Goal: Task Accomplishment & Management: Use online tool/utility

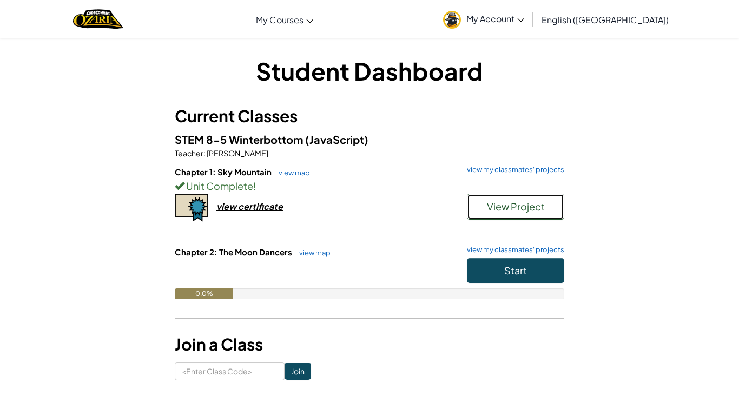
click at [496, 213] on button "View Project" at bounding box center [515, 207] width 97 height 26
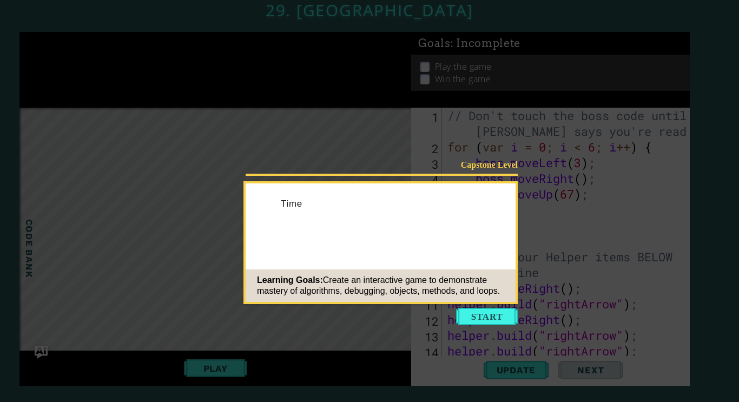
scroll to position [110, 0]
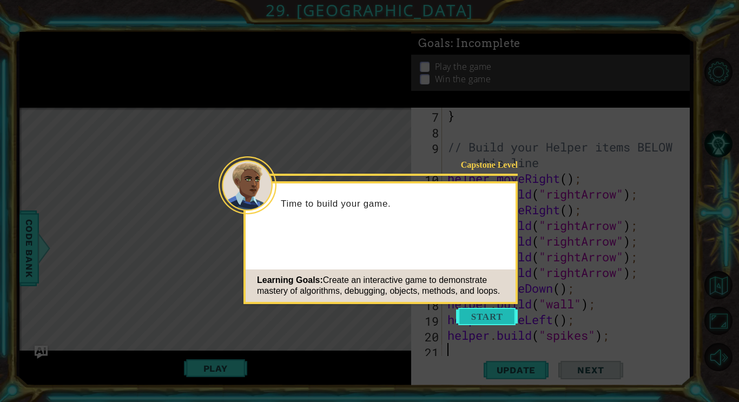
click at [471, 315] on button "Start" at bounding box center [487, 316] width 62 height 17
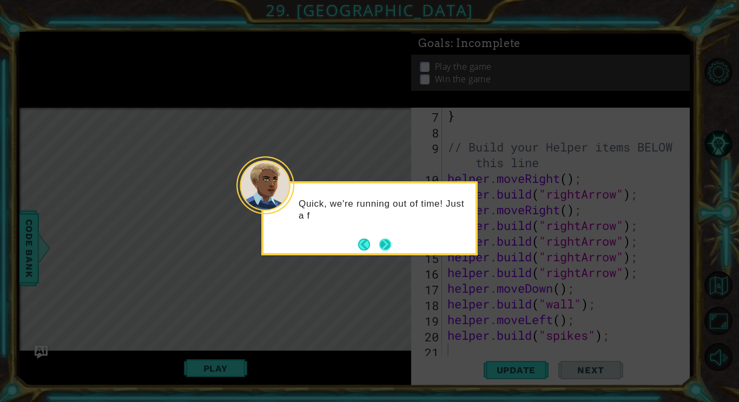
click at [381, 241] on button "Next" at bounding box center [385, 245] width 12 height 12
click at [384, 240] on button "Next" at bounding box center [385, 245] width 12 height 12
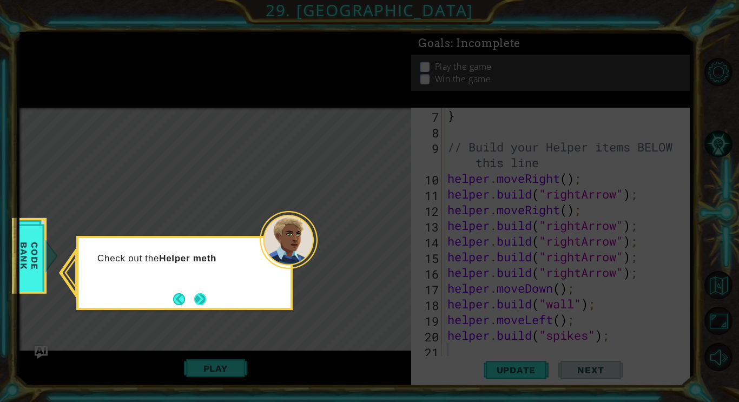
click at [205, 302] on button "Next" at bounding box center [200, 299] width 12 height 12
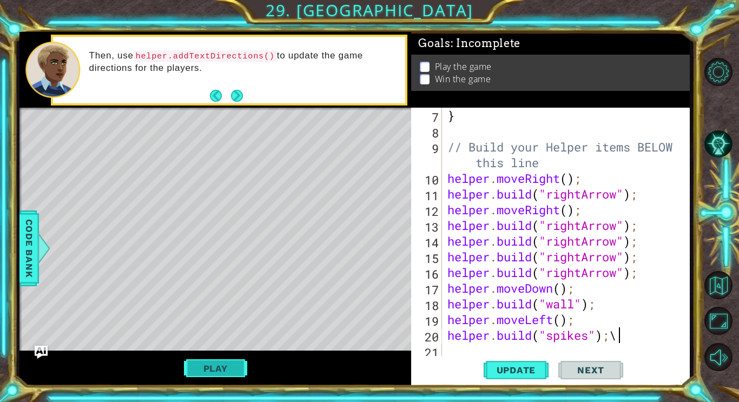
click at [210, 374] on button "Play" at bounding box center [215, 368] width 63 height 21
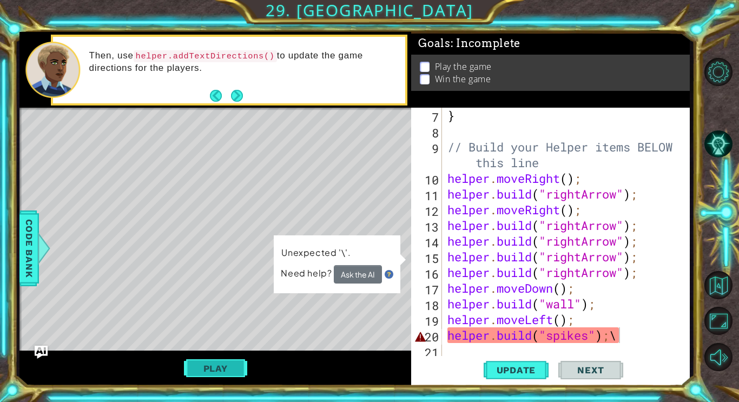
click at [212, 367] on button "Play" at bounding box center [215, 368] width 63 height 21
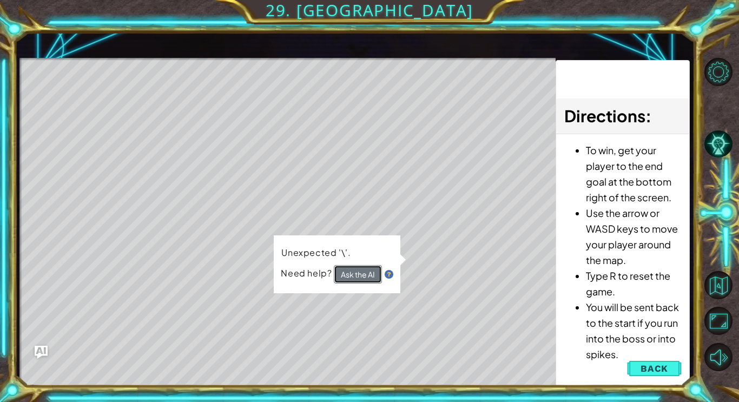
click at [347, 273] on button "Ask the AI" at bounding box center [358, 274] width 48 height 18
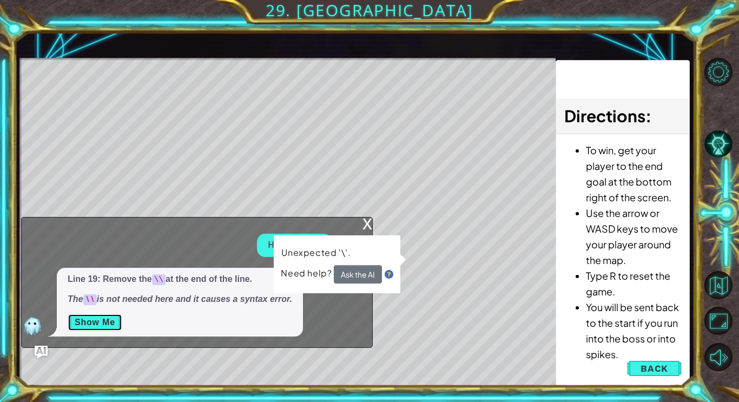
click at [71, 319] on button "Show Me" at bounding box center [95, 322] width 55 height 17
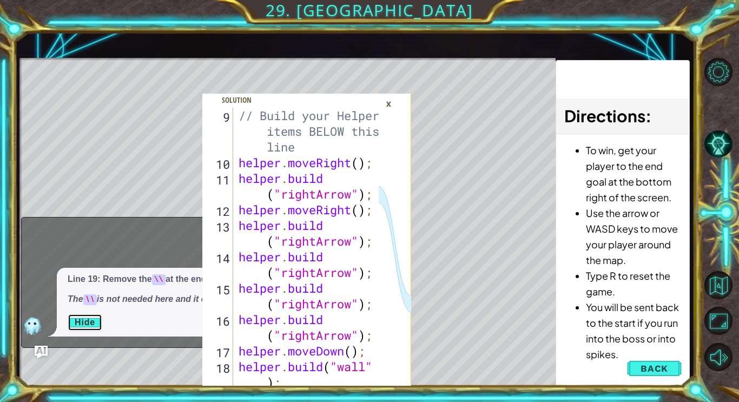
scroll to position [235, 0]
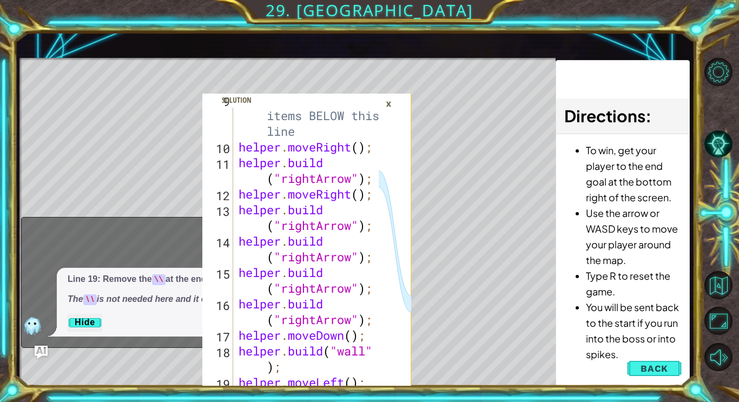
click at [474, 309] on div "Level Map" at bounding box center [269, 217] width 500 height 319
click at [658, 365] on span "Back" at bounding box center [655, 368] width 28 height 11
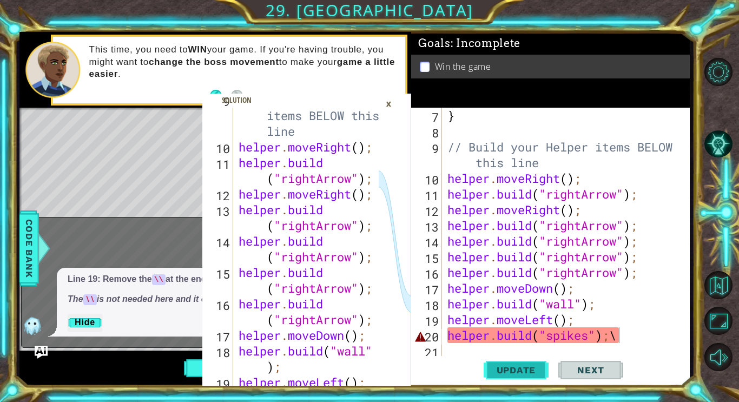
click at [518, 363] on button "Update" at bounding box center [516, 370] width 65 height 28
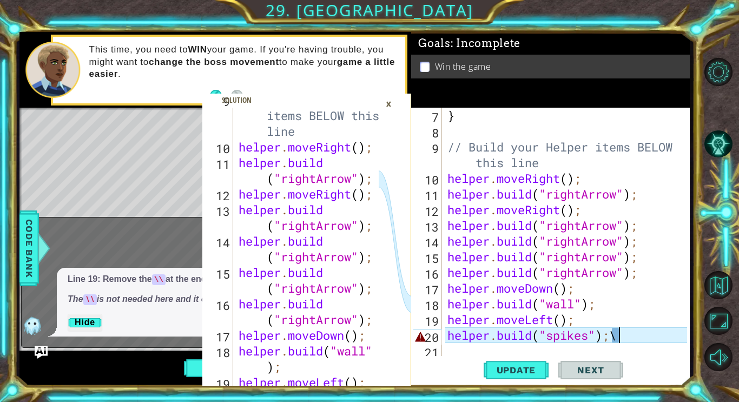
click at [80, 348] on div "Level Map" at bounding box center [269, 267] width 500 height 319
click at [195, 361] on button "Play" at bounding box center [215, 368] width 63 height 21
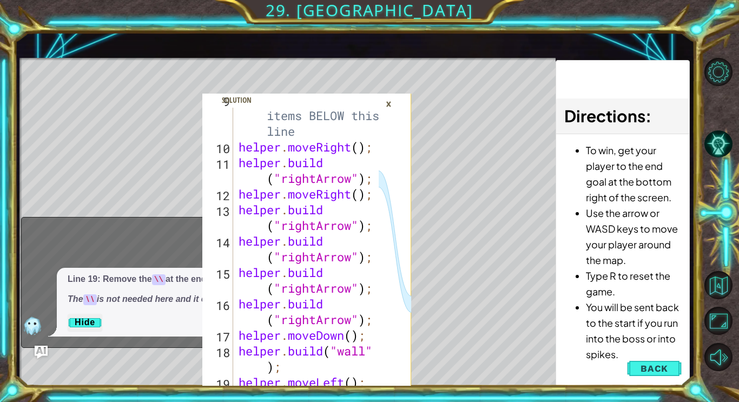
click at [388, 101] on div "×" at bounding box center [389, 104] width 17 height 18
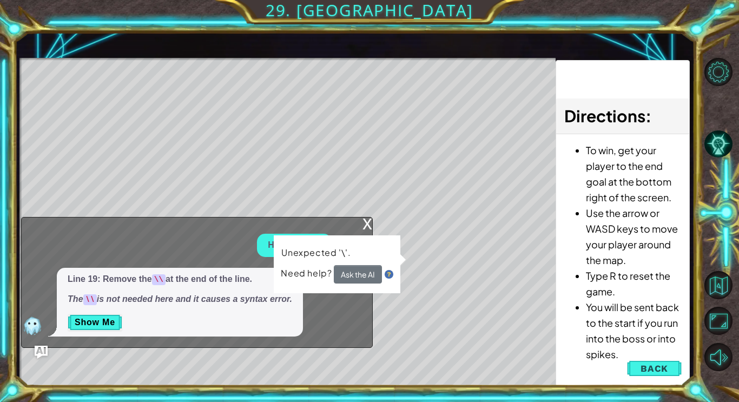
click at [363, 222] on div "x" at bounding box center [368, 223] width 10 height 11
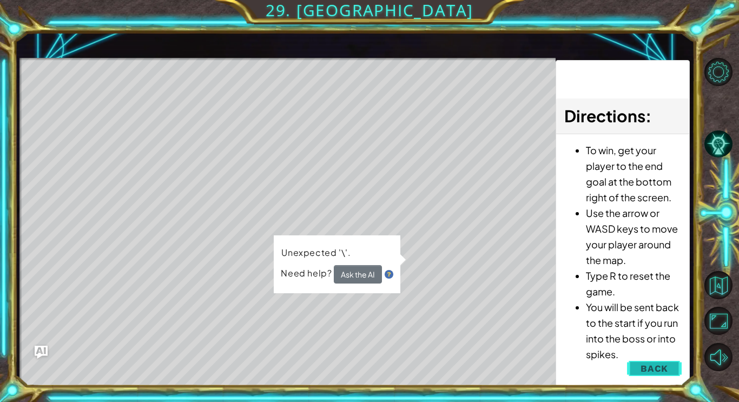
click at [644, 372] on span "Back" at bounding box center [655, 368] width 28 height 11
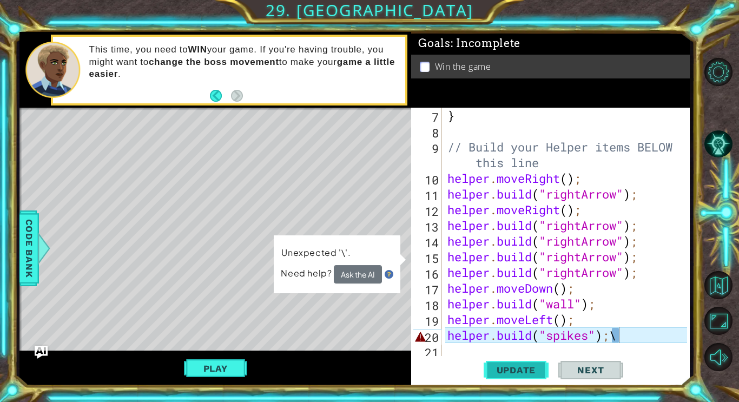
click at [495, 367] on span "Update" at bounding box center [516, 370] width 61 height 11
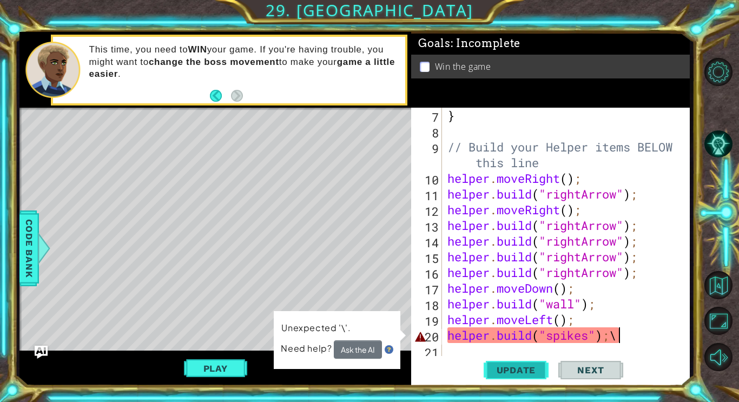
type textarea "[DOMAIN_NAME]("spikes");"
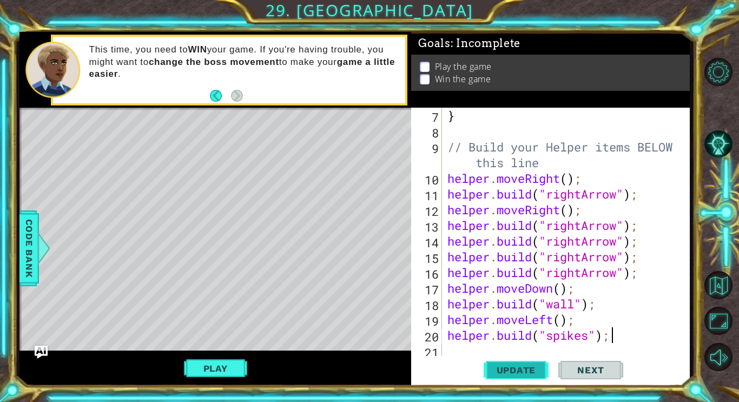
click at [544, 381] on button "Update" at bounding box center [516, 370] width 65 height 28
click at [542, 384] on button "Update" at bounding box center [516, 370] width 65 height 28
click at [218, 370] on button "Play" at bounding box center [215, 368] width 63 height 21
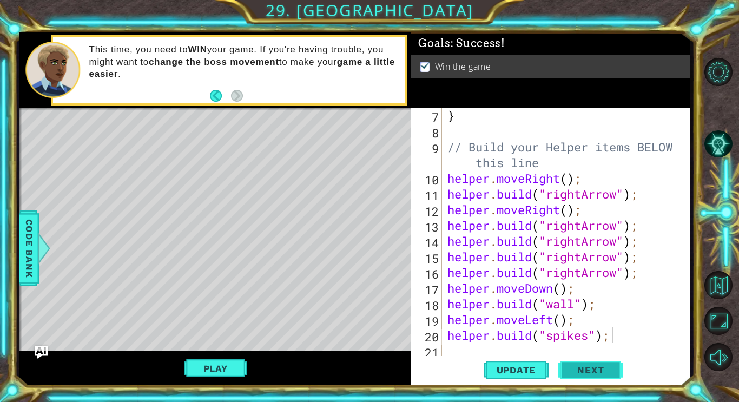
click at [581, 368] on span "Next" at bounding box center [591, 370] width 48 height 11
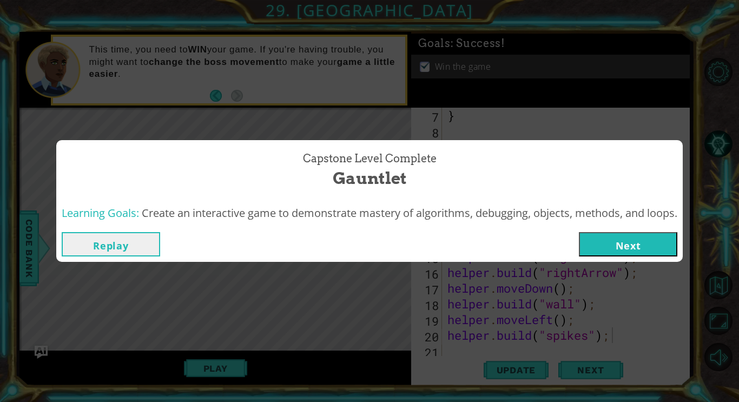
click at [612, 247] on button "Next" at bounding box center [628, 244] width 99 height 24
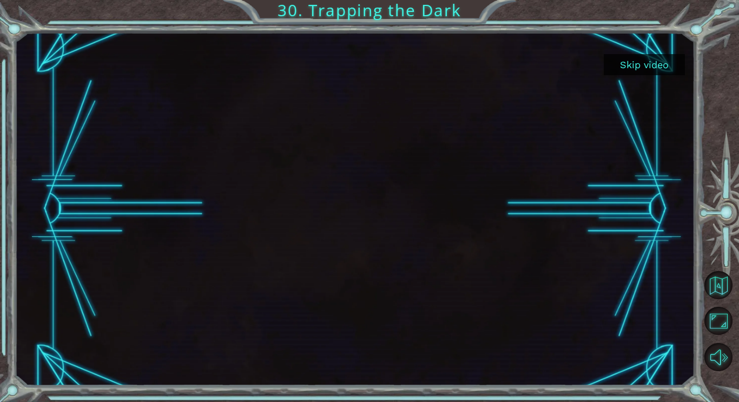
click at [658, 74] on button "Skip video" at bounding box center [644, 64] width 81 height 21
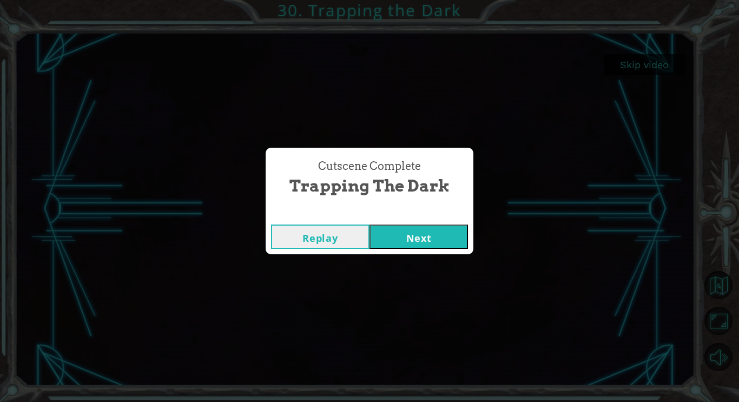
click at [409, 234] on button "Next" at bounding box center [419, 237] width 99 height 24
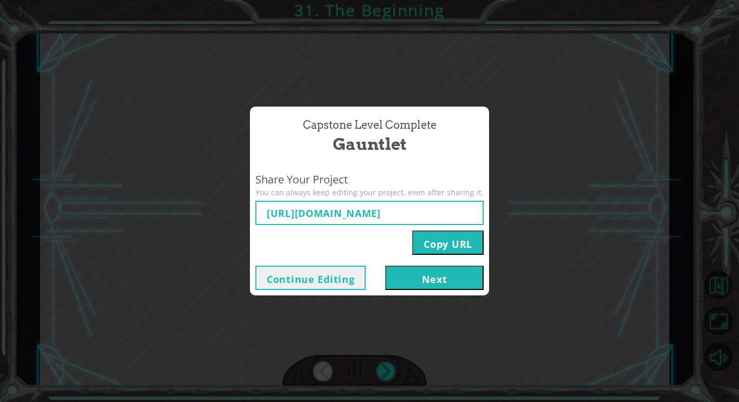
click at [416, 287] on button "Next" at bounding box center [434, 278] width 99 height 24
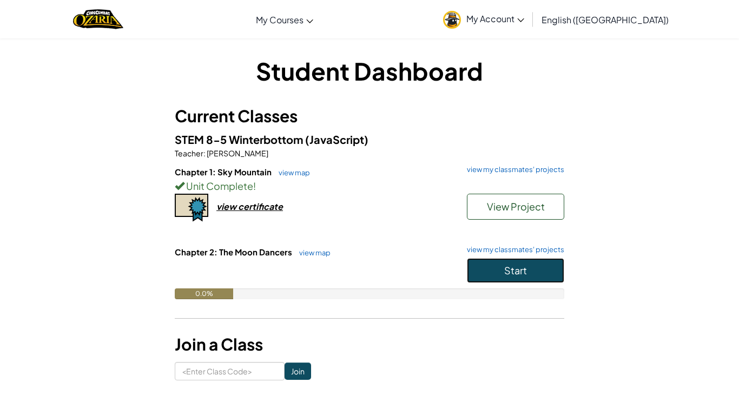
click at [519, 270] on span "Start" at bounding box center [516, 270] width 23 height 12
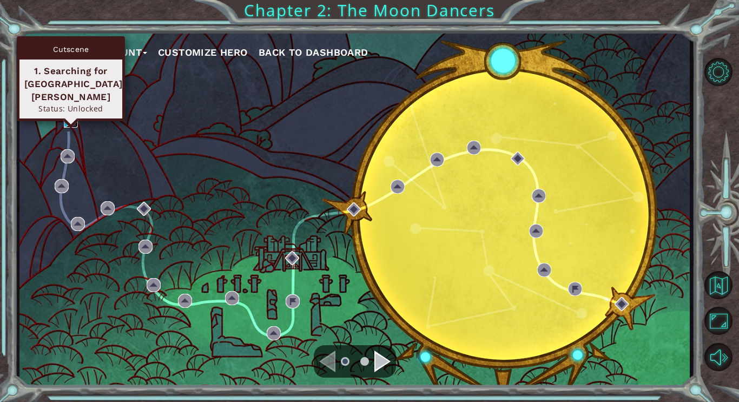
click at [66, 122] on img at bounding box center [71, 121] width 14 height 14
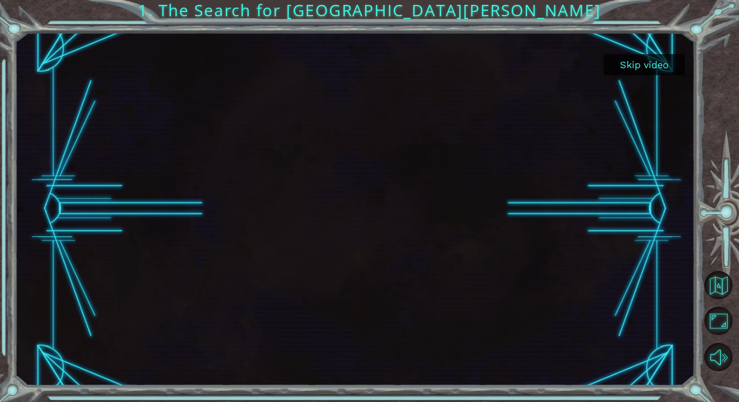
click at [636, 62] on button "Skip video" at bounding box center [644, 64] width 81 height 21
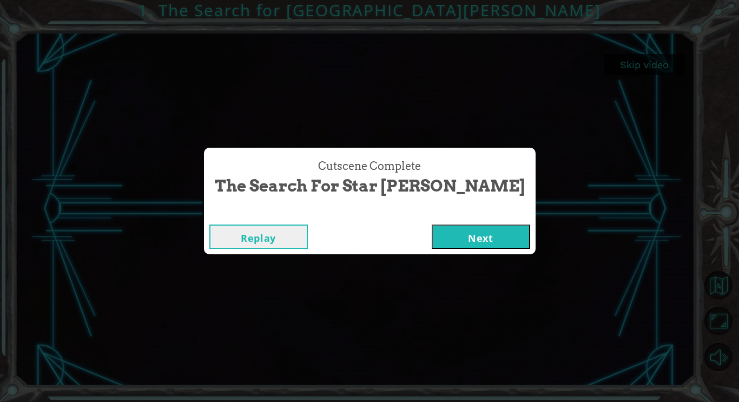
click at [447, 243] on button "Next" at bounding box center [481, 237] width 99 height 24
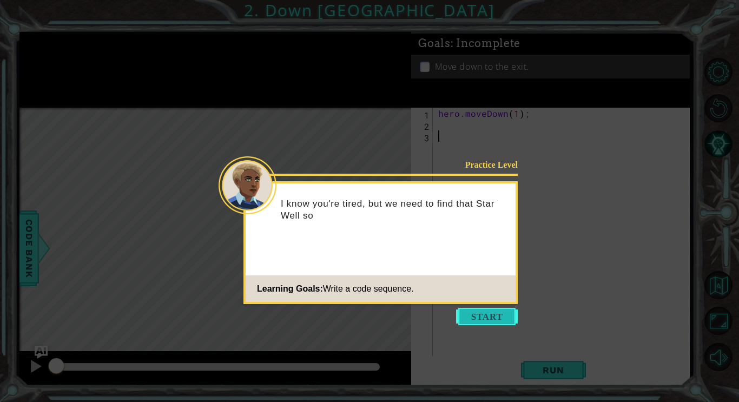
click at [490, 317] on button "Start" at bounding box center [487, 316] width 62 height 17
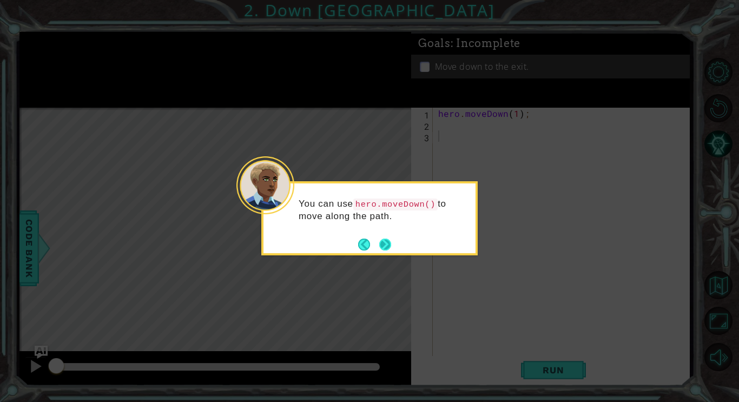
click at [383, 249] on button "Next" at bounding box center [385, 245] width 12 height 12
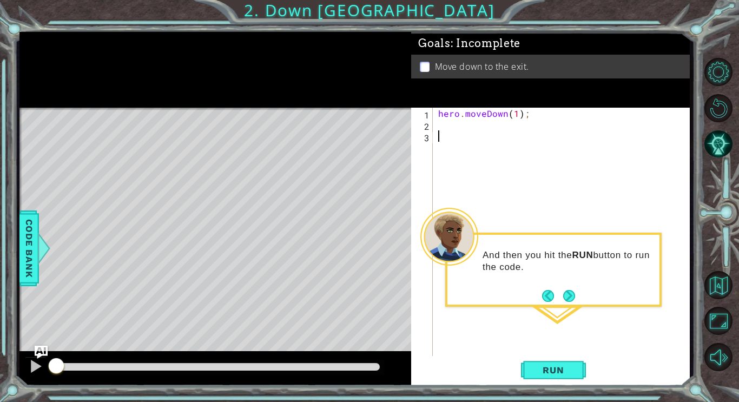
click at [571, 307] on div "hero . moveDown ( 1 ) ;" at bounding box center [564, 244] width 257 height 273
click at [564, 297] on button "Next" at bounding box center [570, 296] width 12 height 12
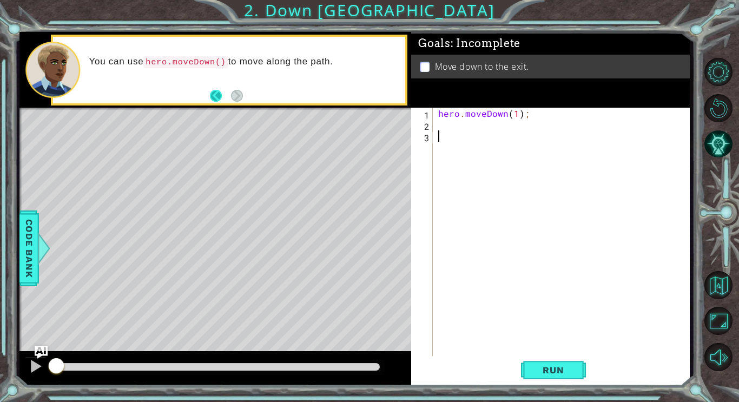
click at [214, 95] on button "Back" at bounding box center [220, 96] width 21 height 12
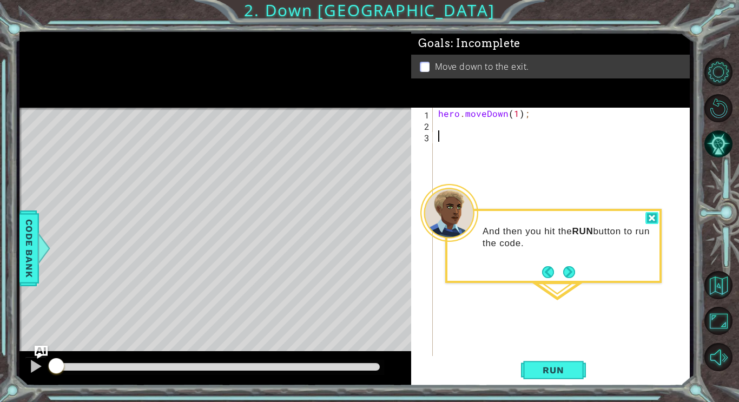
click at [652, 218] on div at bounding box center [652, 218] width 13 height 12
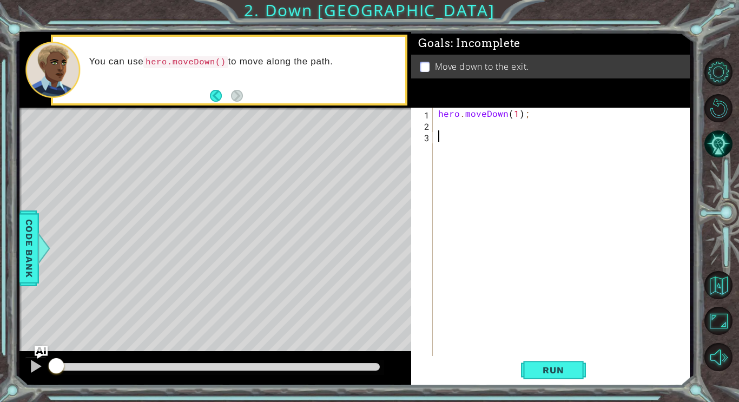
click at [443, 127] on div "hero . moveDown ( 1 ) ;" at bounding box center [564, 244] width 257 height 273
click at [516, 118] on div "hero . moveDown ( 1 ) ;" at bounding box center [564, 244] width 257 height 273
type textarea "hero.moveDown(2);"
click at [564, 370] on span "Run" at bounding box center [553, 370] width 43 height 11
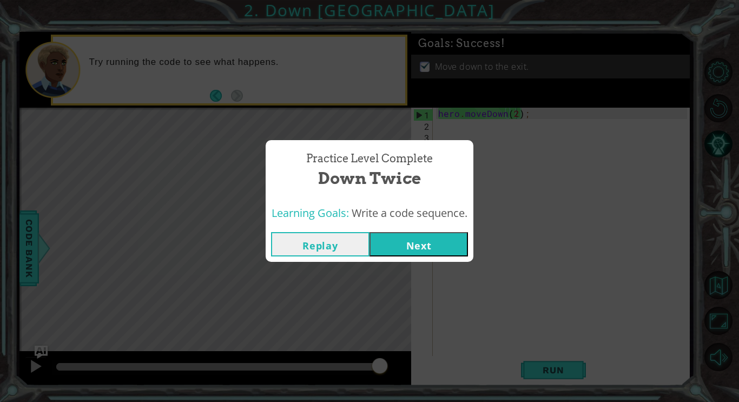
click at [405, 241] on button "Next" at bounding box center [419, 244] width 99 height 24
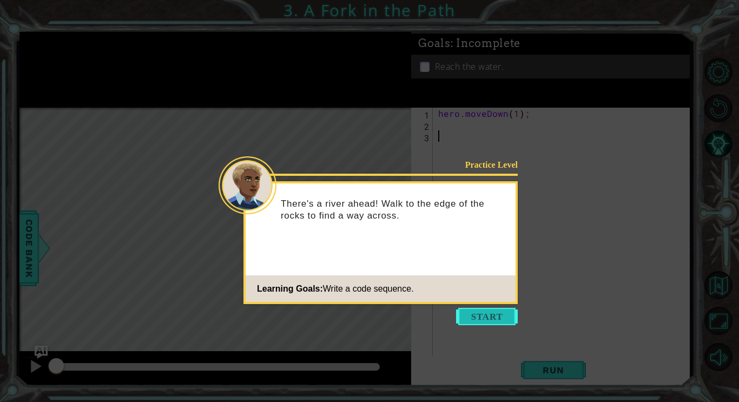
click at [489, 317] on button "Start" at bounding box center [487, 316] width 62 height 17
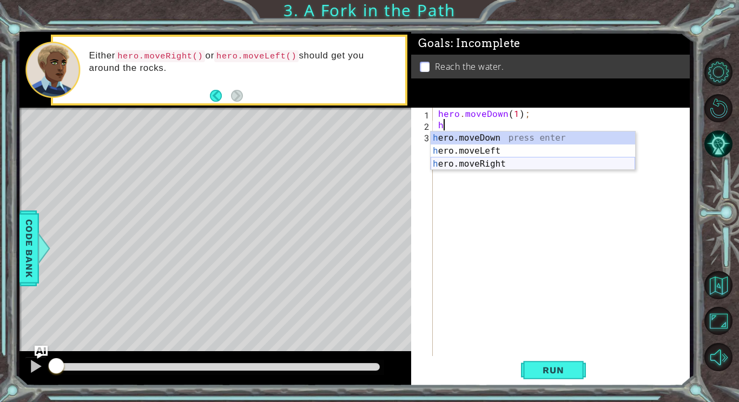
click at [481, 162] on div "h ero.moveDown press enter h ero.moveLeft press enter h ero.moveRight press ent…" at bounding box center [533, 164] width 205 height 65
type textarea "hero.moveRight(1);"
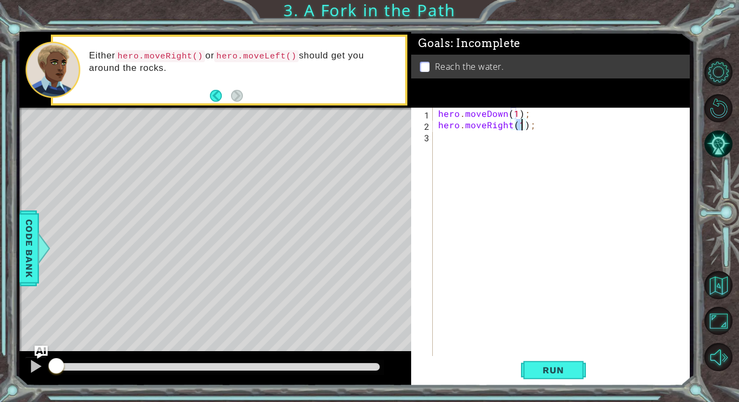
click at [472, 140] on div "hero . moveDown ( 1 ) ; hero . moveRight ( 1 ) ;" at bounding box center [564, 244] width 257 height 273
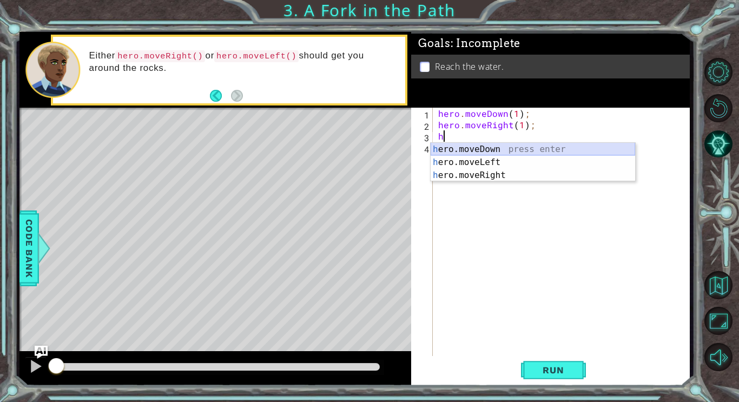
click at [468, 145] on div "h ero.moveDown press enter h ero.moveLeft press enter h ero.moveRight press ent…" at bounding box center [533, 175] width 205 height 65
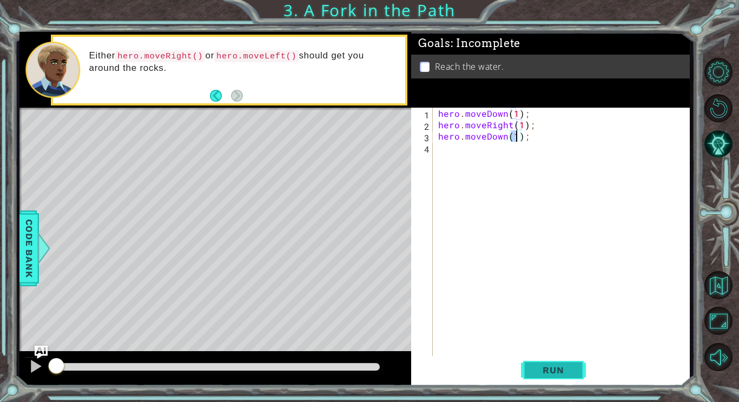
type textarea "hero.moveDown(1);"
click at [549, 374] on span "Run" at bounding box center [553, 370] width 43 height 11
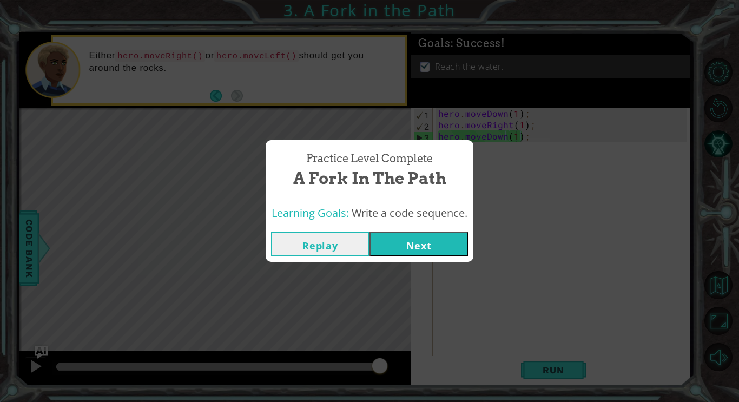
click at [438, 246] on button "Next" at bounding box center [419, 244] width 99 height 24
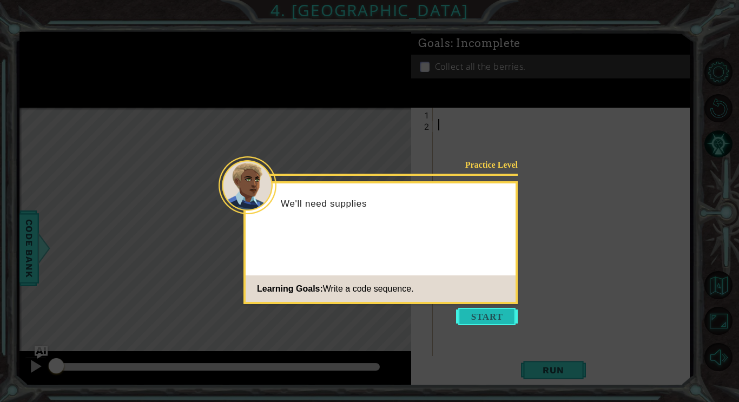
click at [470, 312] on button "Start" at bounding box center [487, 316] width 62 height 17
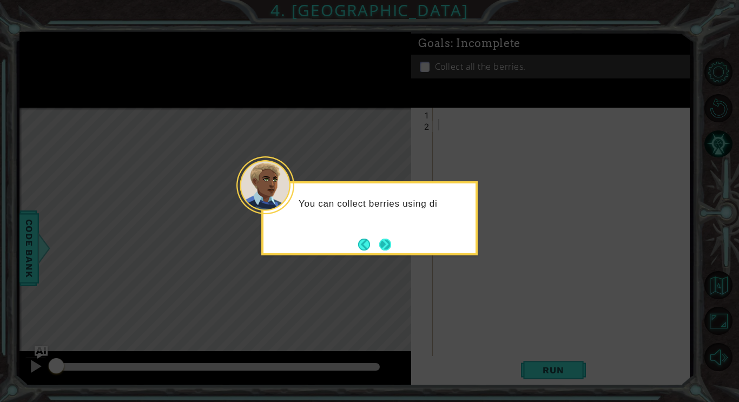
click at [381, 243] on button "Next" at bounding box center [385, 245] width 12 height 12
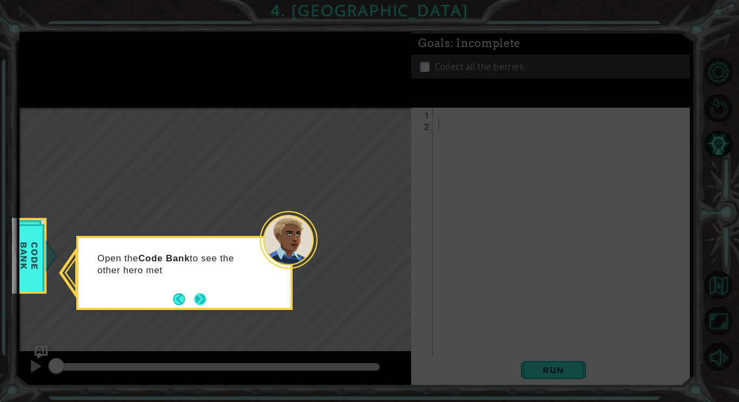
click at [194, 298] on button "Next" at bounding box center [200, 299] width 12 height 12
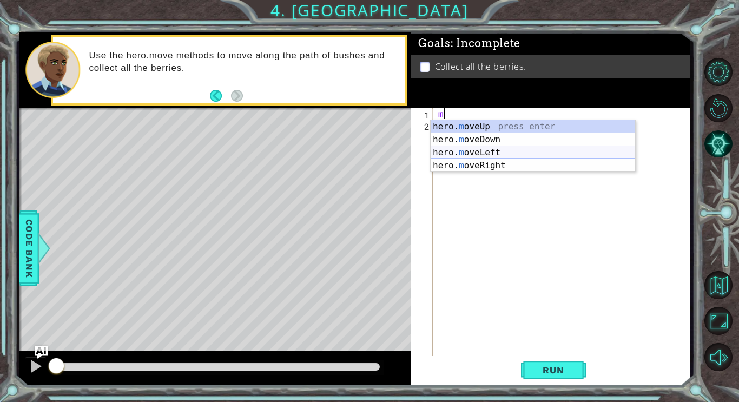
click at [481, 151] on div "hero. m oveUp press enter hero. m oveDown press enter hero. m oveLeft press ent…" at bounding box center [533, 159] width 205 height 78
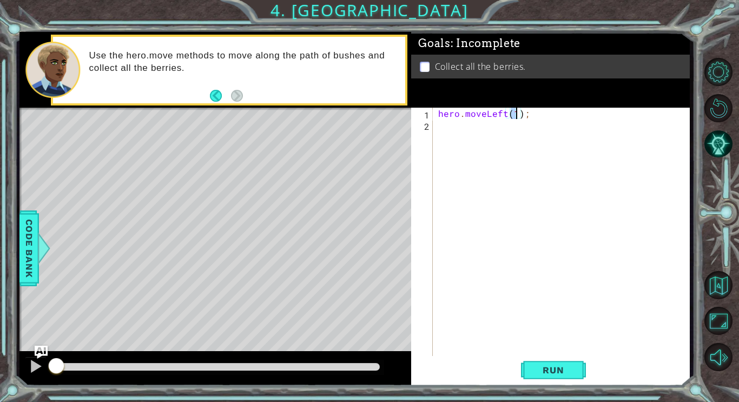
type textarea "hero.moveLeft(2);"
click at [477, 128] on div "hero . moveLeft ( 2 ) ;" at bounding box center [564, 244] width 257 height 273
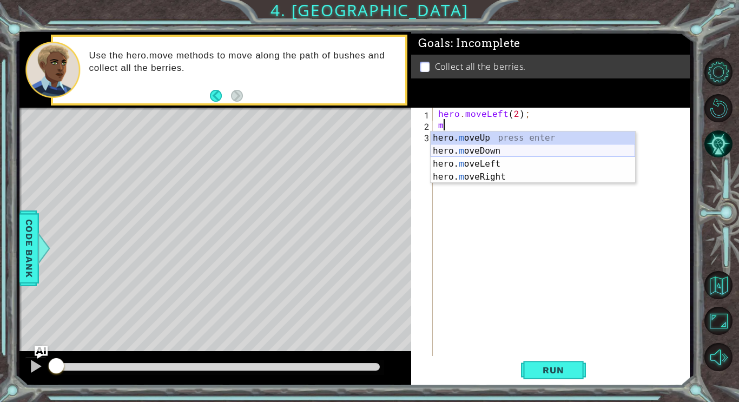
click at [473, 154] on div "hero. m oveUp press enter hero. m oveDown press enter hero. m oveLeft press ent…" at bounding box center [533, 171] width 205 height 78
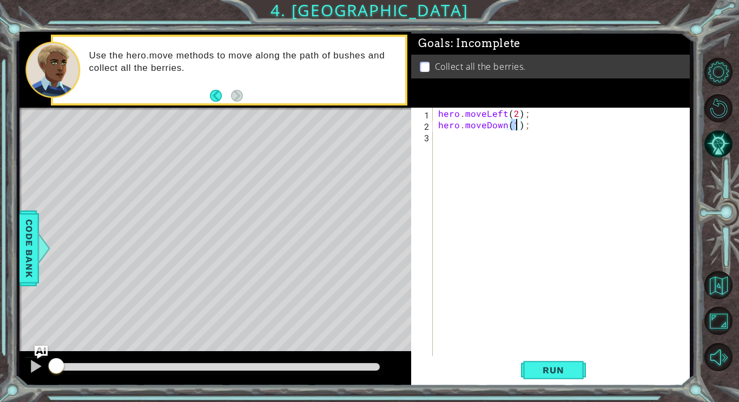
type textarea "hero.moveDown(2);"
click at [472, 139] on div "hero . moveLeft ( 2 ) ; hero . moveDown ( 2 ) ;" at bounding box center [564, 244] width 257 height 273
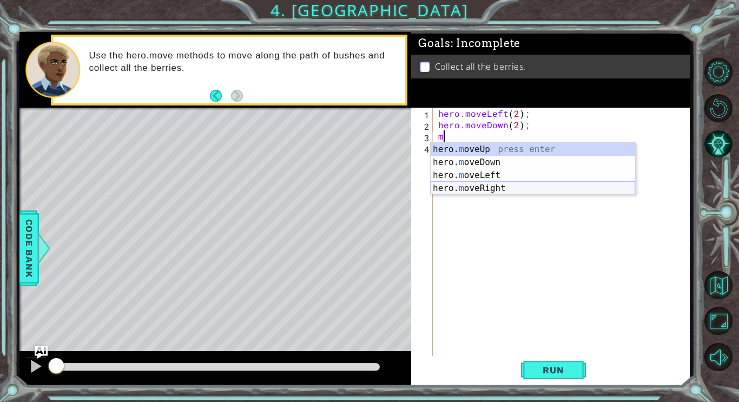
click at [502, 182] on div "hero. m oveUp press enter hero. m oveDown press enter hero. m oveLeft press ent…" at bounding box center [533, 182] width 205 height 78
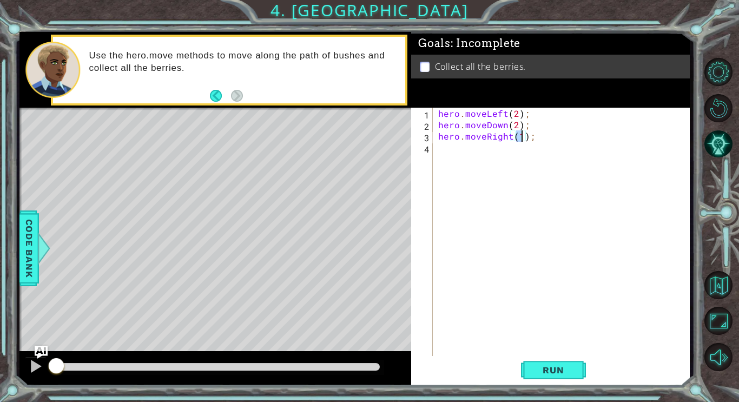
type textarea "hero.moveRight(2);"
click at [495, 155] on div "hero . moveLeft ( 2 ) ; hero . moveDown ( 2 ) ; hero . moveRight ( 2 ) ;" at bounding box center [564, 244] width 257 height 273
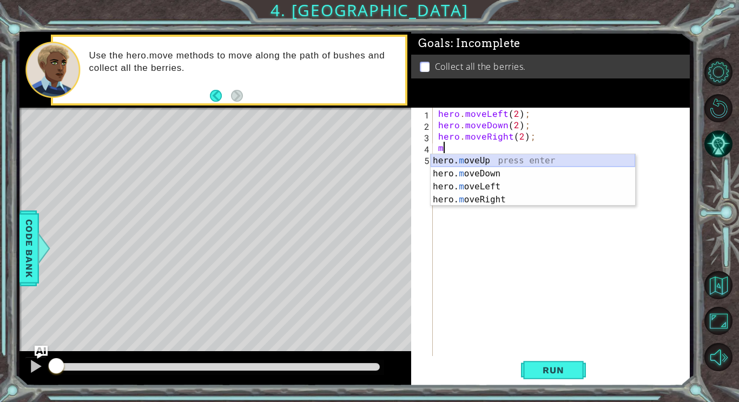
click at [489, 161] on div "hero. m oveUp press enter hero. m oveDown press enter hero. m oveLeft press ent…" at bounding box center [533, 193] width 205 height 78
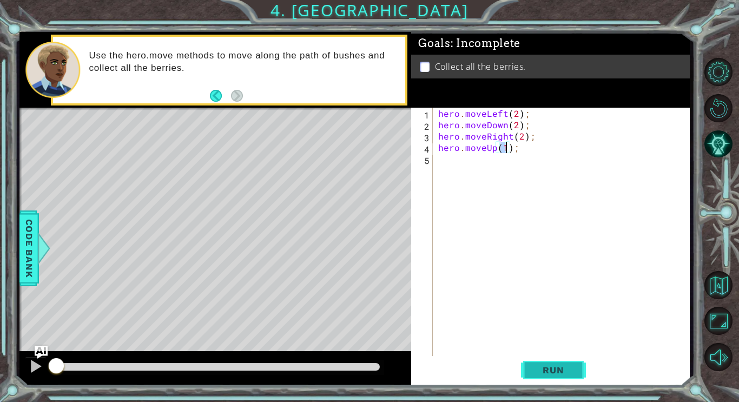
type textarea "hero.moveUp(1);"
click at [559, 367] on span "Run" at bounding box center [553, 370] width 43 height 11
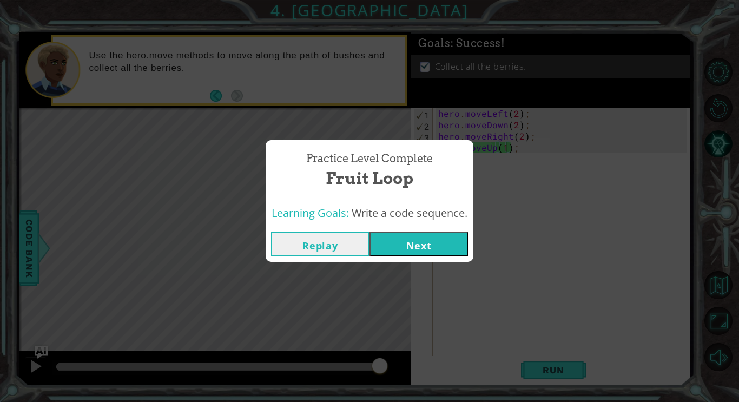
click at [454, 244] on button "Next" at bounding box center [419, 244] width 99 height 24
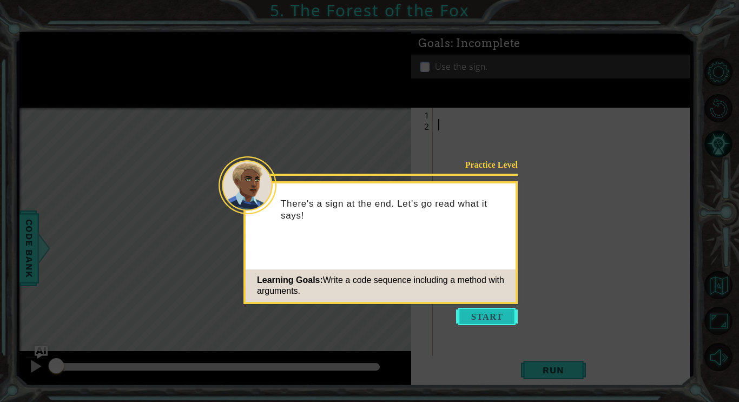
click at [502, 316] on button "Start" at bounding box center [487, 316] width 62 height 17
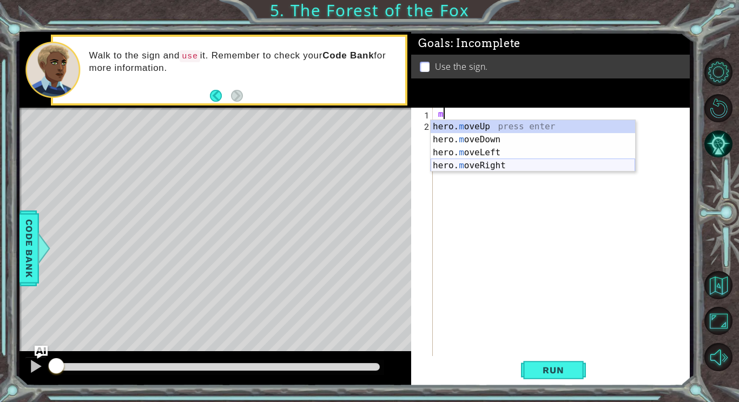
click at [518, 162] on div "hero. m oveUp press enter hero. m oveDown press enter hero. m oveLeft press ent…" at bounding box center [533, 159] width 205 height 78
type textarea "hero.moveRight(1);"
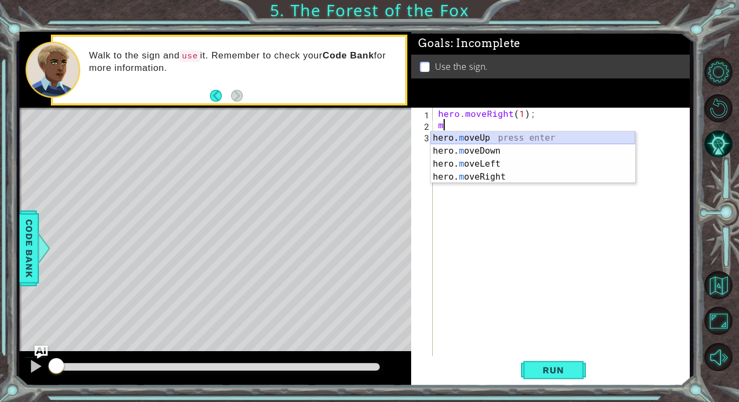
click at [504, 141] on div "hero. m oveUp press enter hero. m oveDown press enter hero. m oveLeft press ent…" at bounding box center [533, 171] width 205 height 78
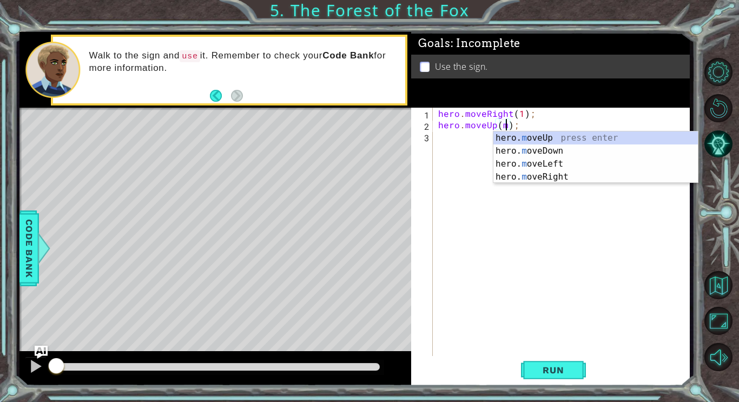
scroll to position [0, 4]
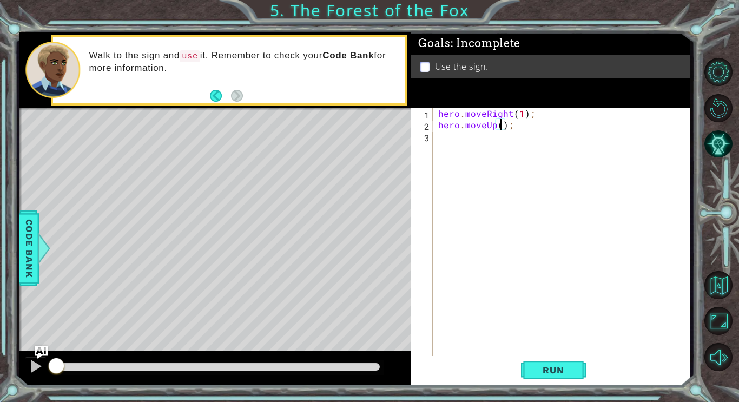
type textarea "hero.moveUp(1);"
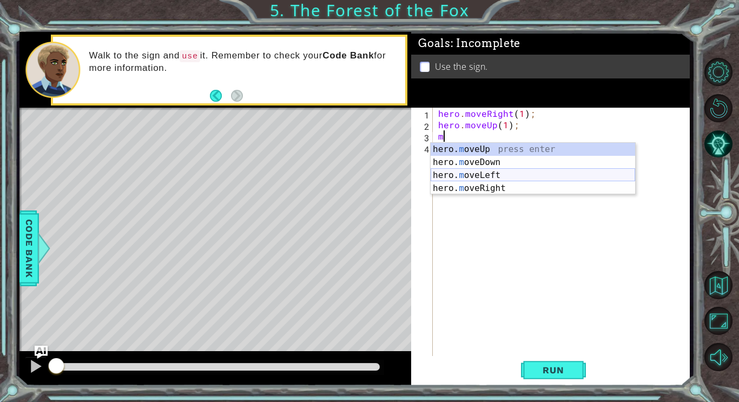
click at [539, 173] on div "hero. m oveUp press enter hero. m oveDown press enter hero. m oveLeft press ent…" at bounding box center [533, 182] width 205 height 78
type textarea "hero.moveLeft(1);"
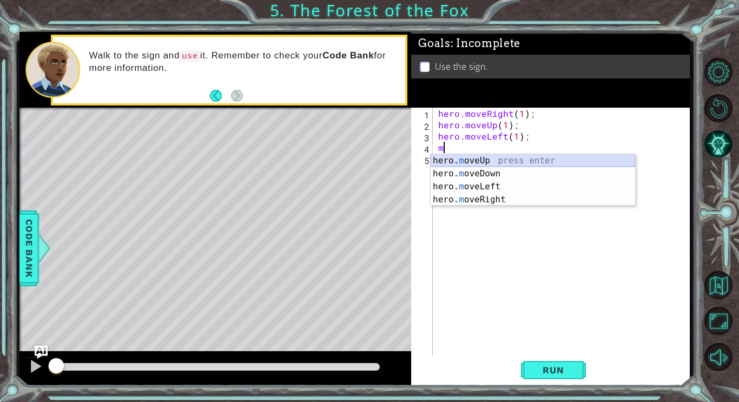
click at [532, 159] on div "hero. m oveUp press enter hero. m oveDown press enter hero. m oveLeft press ent…" at bounding box center [533, 193] width 205 height 78
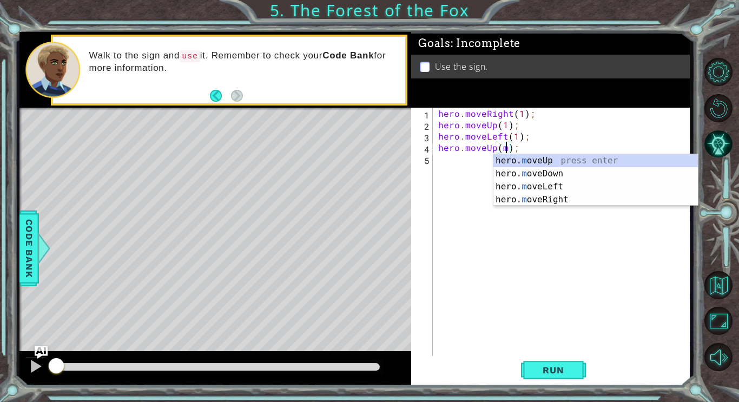
scroll to position [0, 4]
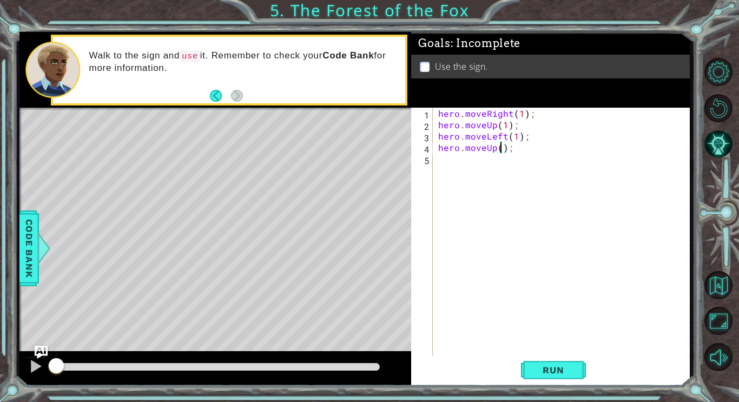
type textarea "hero.moveUp(1);"
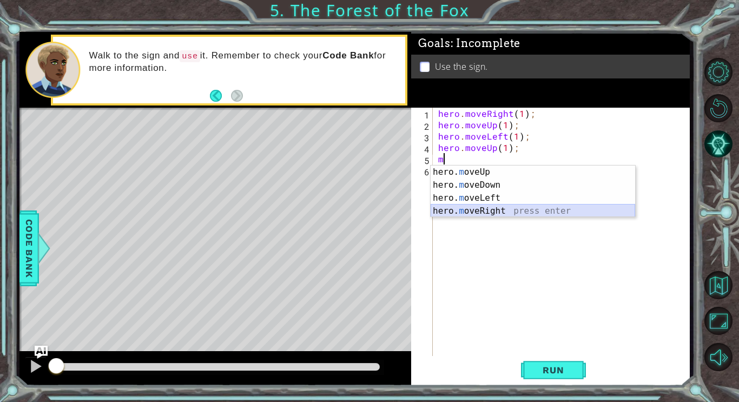
click at [531, 209] on div "hero. m oveUp press enter hero. m oveDown press enter hero. m oveLeft press ent…" at bounding box center [533, 205] width 205 height 78
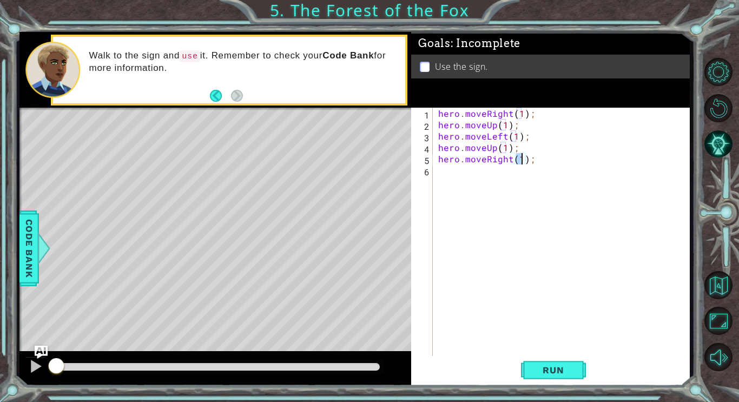
type textarea "hero.moveRight(2);"
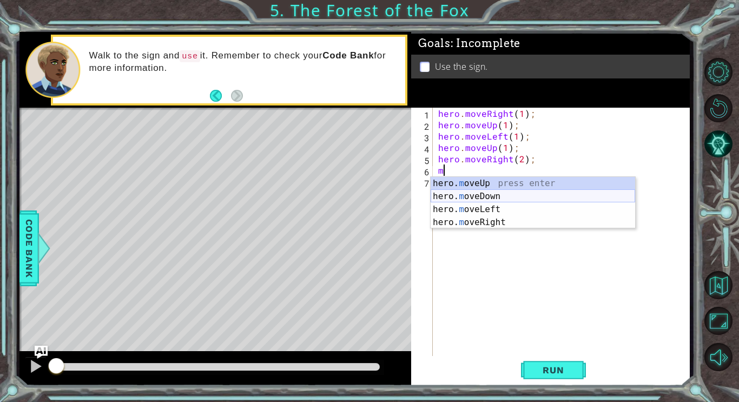
click at [534, 192] on div "hero. m oveUp press enter hero. m oveDown press enter hero. m oveLeft press ent…" at bounding box center [533, 216] width 205 height 78
type textarea "hero.moveDown(1);"
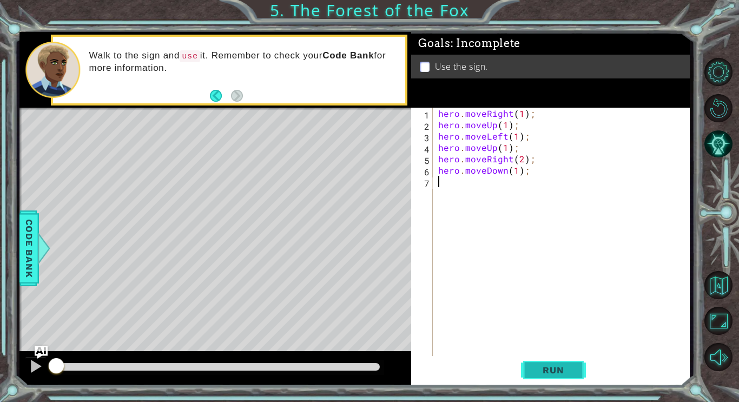
click at [554, 369] on span "Run" at bounding box center [553, 370] width 43 height 11
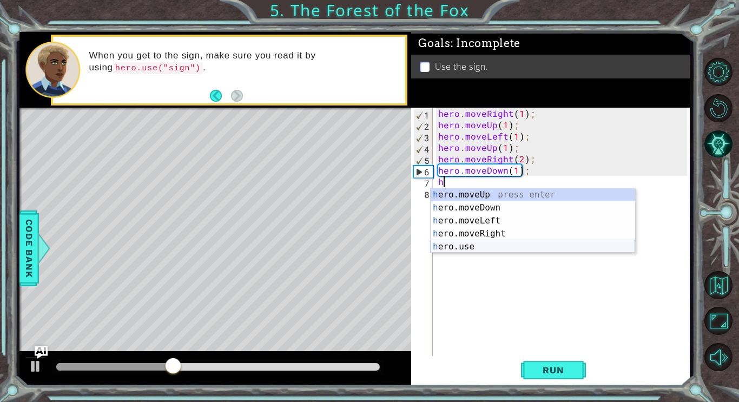
click at [477, 246] on div "h ero.moveUp press enter h ero.moveDown press enter h ero.moveLeft press enter …" at bounding box center [533, 233] width 205 height 91
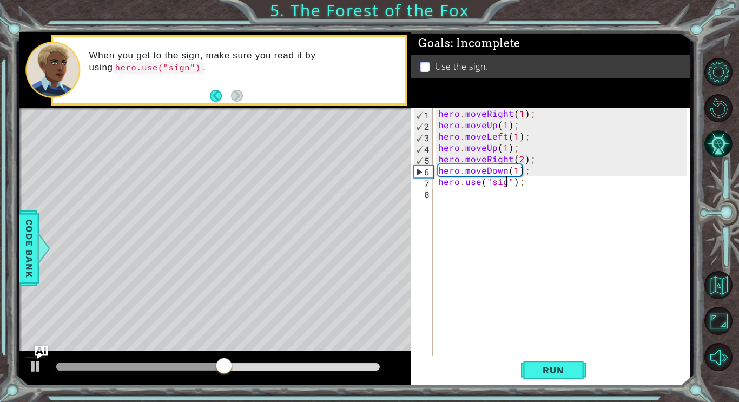
scroll to position [0, 5]
type textarea "hero.use("sign");"
click at [577, 372] on button "Run" at bounding box center [553, 370] width 65 height 28
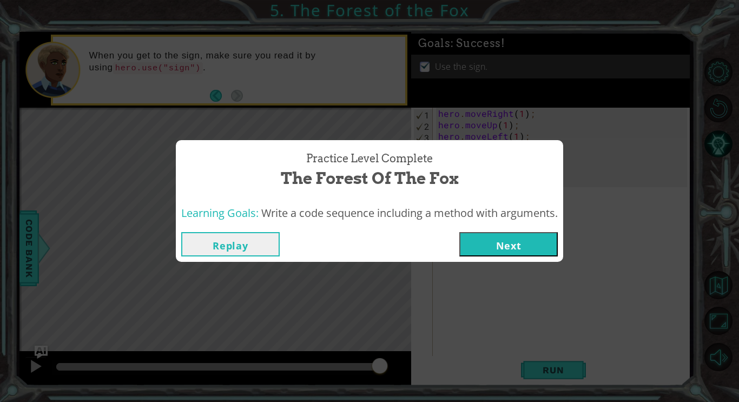
click at [510, 242] on button "Next" at bounding box center [509, 244] width 99 height 24
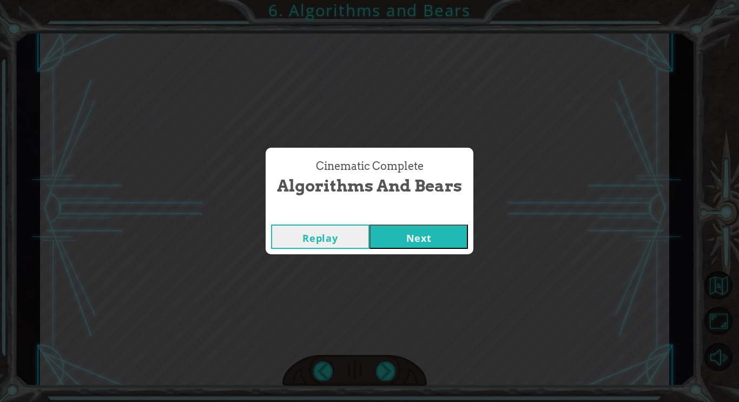
click at [429, 235] on button "Next" at bounding box center [419, 237] width 99 height 24
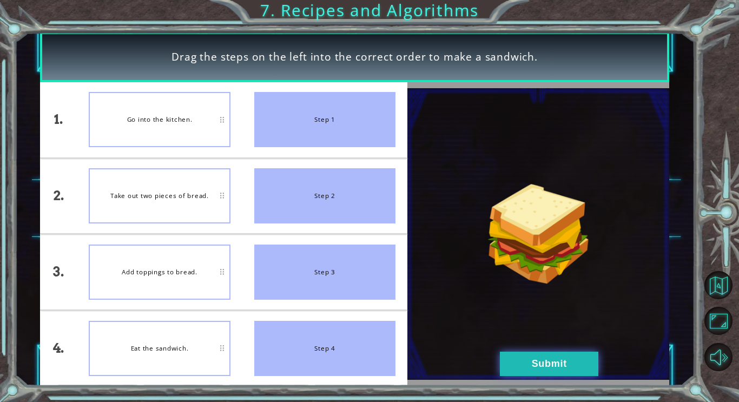
click at [545, 375] on button "Submit" at bounding box center [549, 364] width 99 height 24
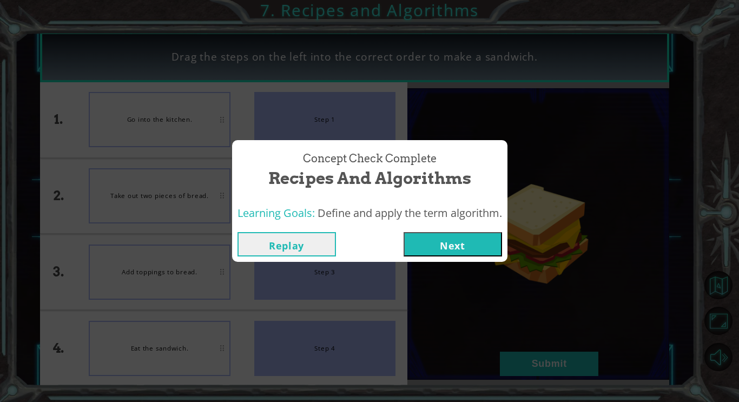
click at [474, 245] on button "Next" at bounding box center [453, 244] width 99 height 24
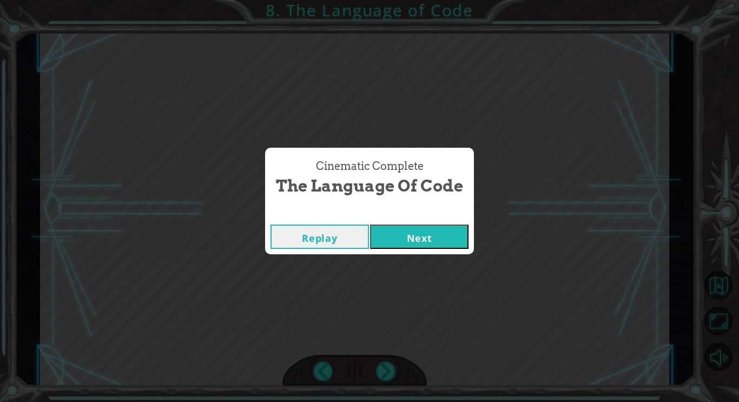
click at [405, 234] on button "Next" at bounding box center [419, 237] width 99 height 24
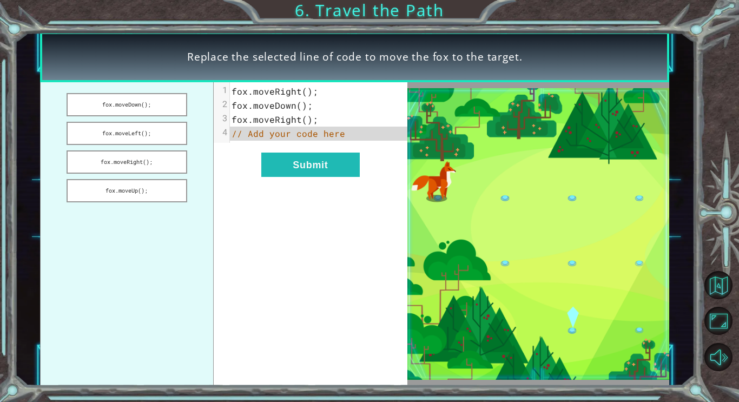
click at [344, 135] on pre "// Add your code here" at bounding box center [319, 134] width 178 height 14
click at [304, 171] on button "Submit" at bounding box center [310, 165] width 99 height 24
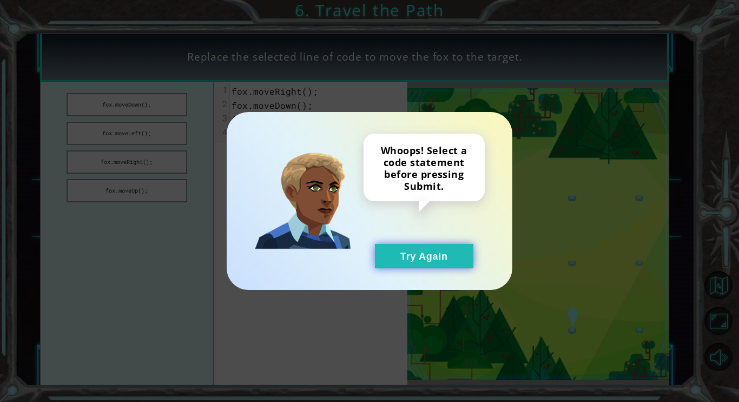
click at [445, 248] on button "Try Again" at bounding box center [424, 256] width 99 height 24
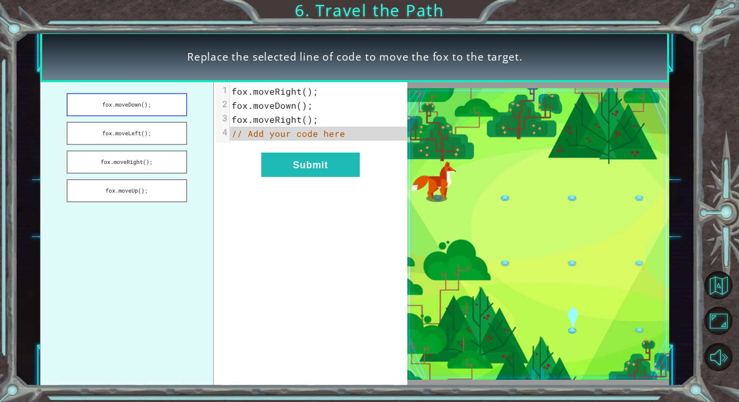
click at [151, 106] on button "fox.moveDown();" at bounding box center [127, 104] width 121 height 23
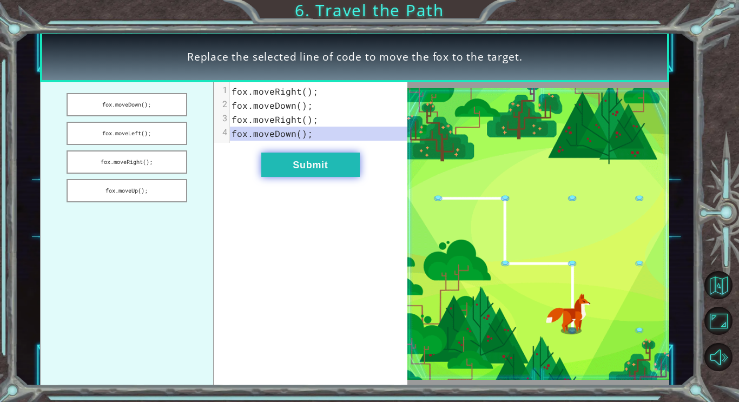
click at [316, 153] on button "Submit" at bounding box center [310, 165] width 99 height 24
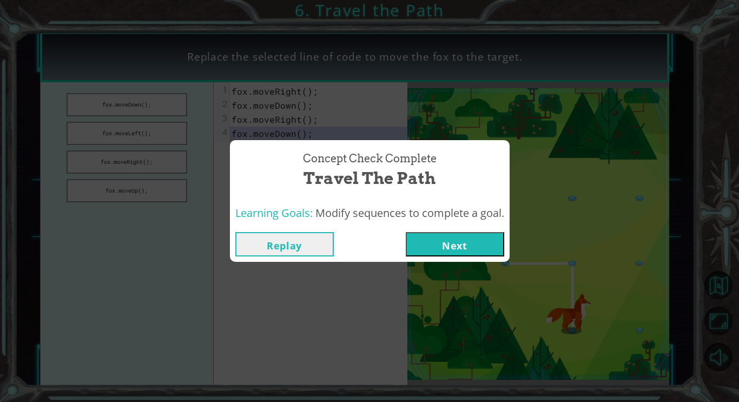
click at [444, 243] on button "Next" at bounding box center [455, 244] width 99 height 24
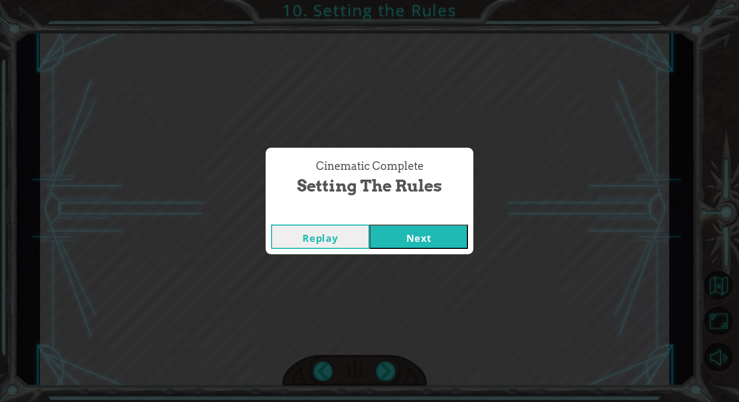
click at [422, 232] on button "Next" at bounding box center [419, 237] width 99 height 24
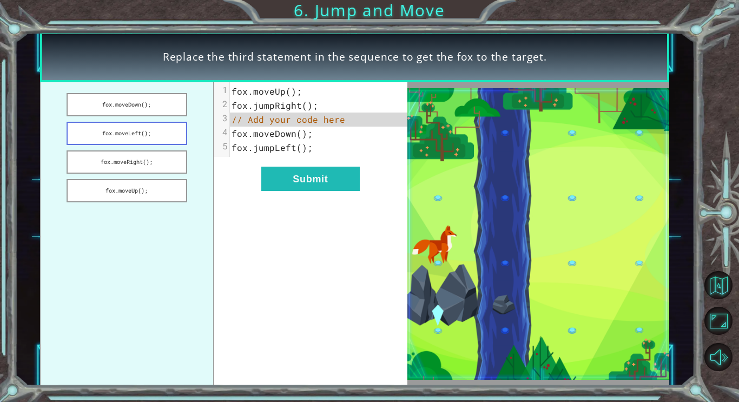
click at [156, 125] on button "fox.moveLeft();" at bounding box center [127, 133] width 121 height 23
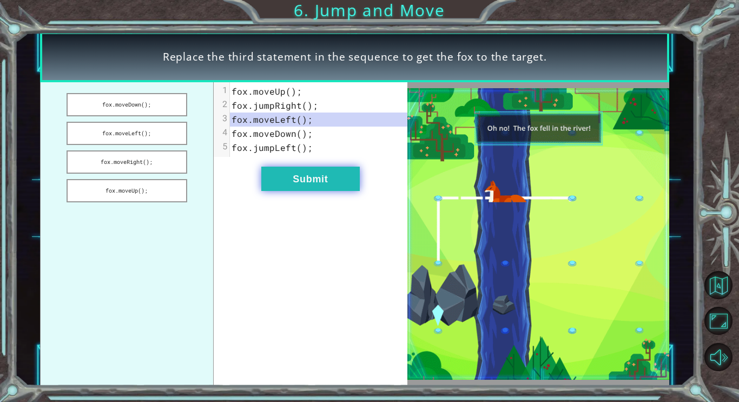
click at [284, 171] on button "Submit" at bounding box center [310, 179] width 99 height 24
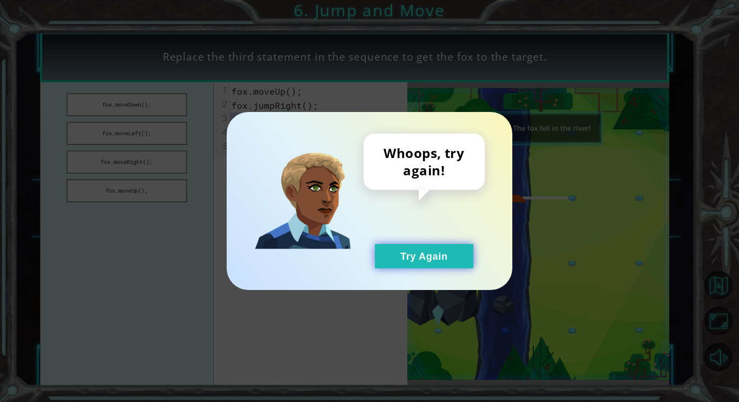
click at [393, 253] on button "Try Again" at bounding box center [424, 256] width 99 height 24
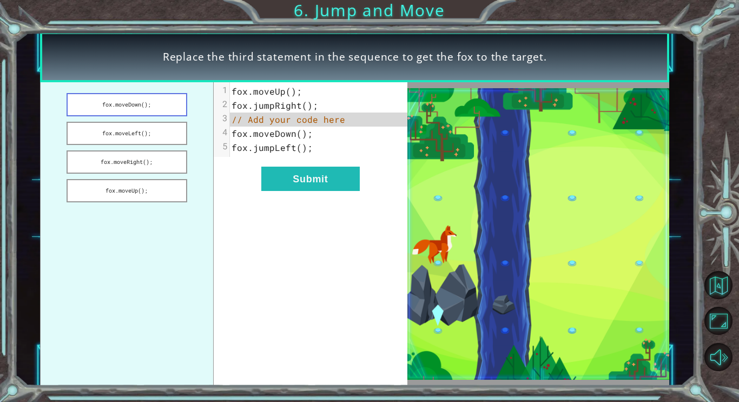
click at [159, 106] on button "fox.moveDown();" at bounding box center [127, 104] width 121 height 23
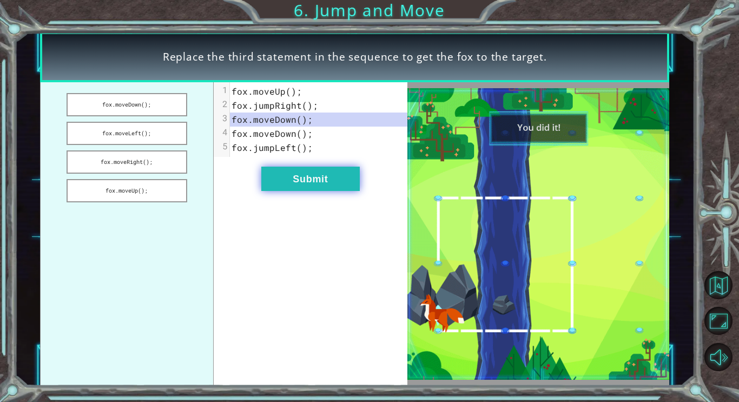
click at [336, 179] on button "Submit" at bounding box center [310, 179] width 99 height 24
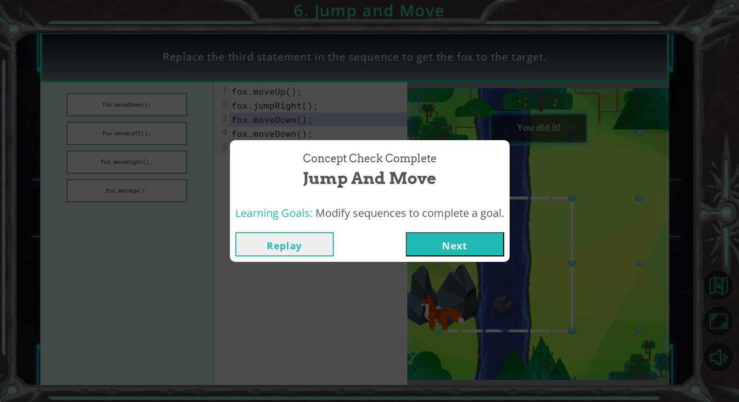
click at [478, 245] on button "Next" at bounding box center [455, 244] width 99 height 24
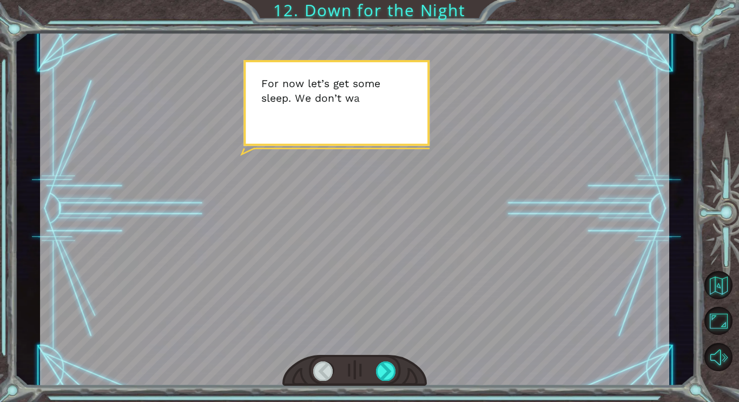
click at [450, 243] on div at bounding box center [355, 209] width 630 height 354
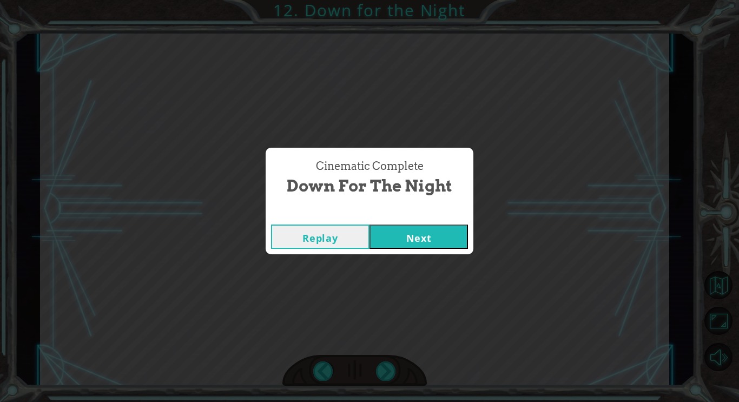
click at [424, 244] on button "Next" at bounding box center [419, 237] width 99 height 24
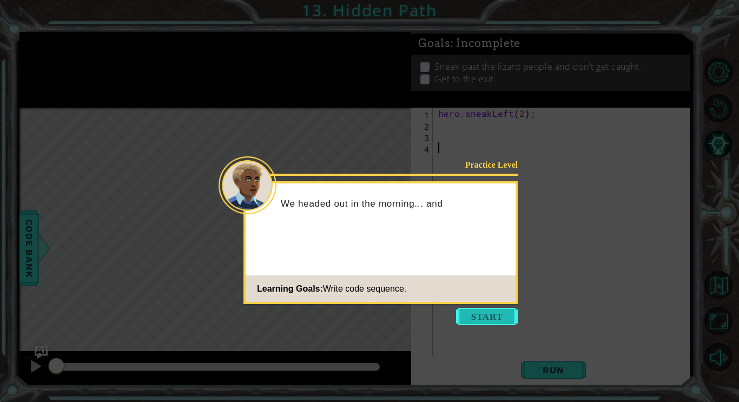
click at [476, 318] on button "Start" at bounding box center [487, 316] width 62 height 17
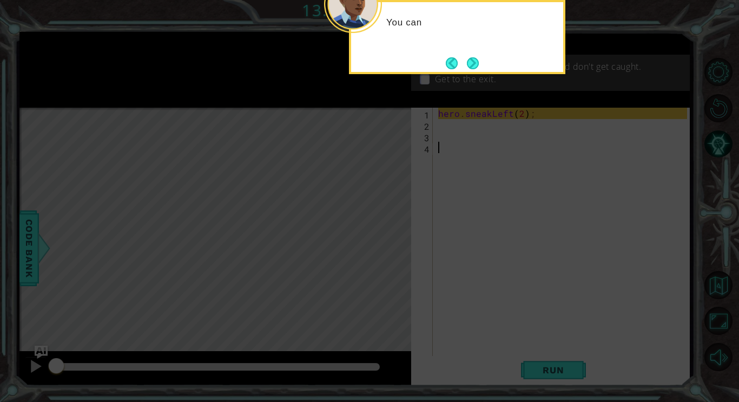
click at [469, 267] on icon at bounding box center [369, 60] width 739 height 684
click at [473, 64] on button "Next" at bounding box center [473, 63] width 12 height 12
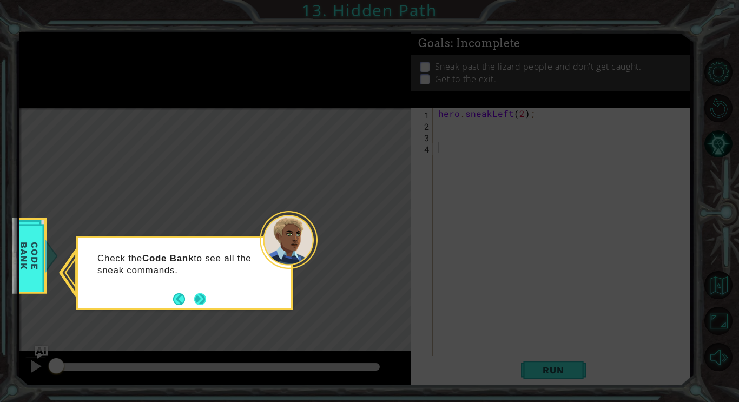
click at [198, 302] on button "Next" at bounding box center [200, 299] width 12 height 12
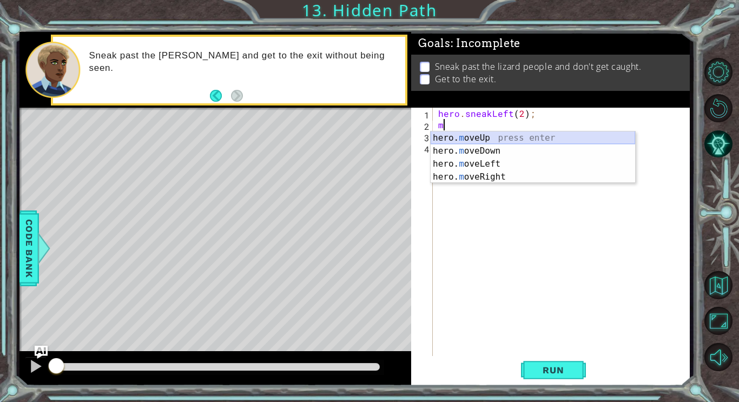
click at [472, 138] on div "hero. m oveUp press enter hero. m oveDown press enter hero. m oveLeft press ent…" at bounding box center [533, 171] width 205 height 78
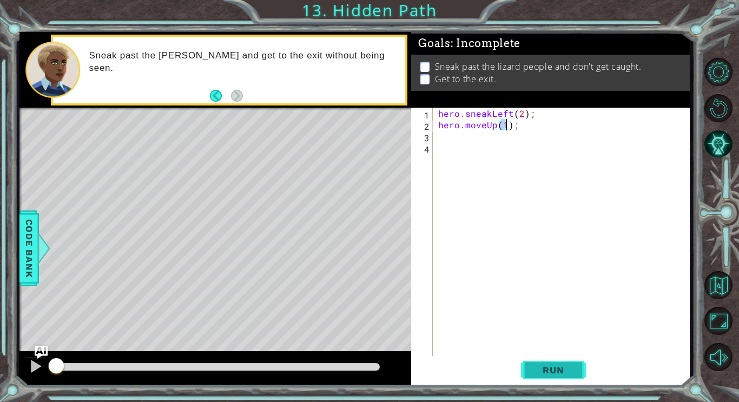
click at [539, 369] on span "Run" at bounding box center [553, 370] width 43 height 11
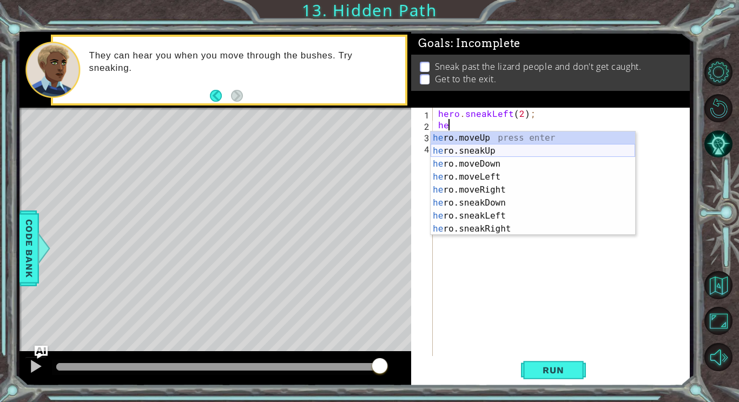
click at [488, 150] on div "he ro.moveUp press enter he ro.sneakUp press enter he ro.moveDown press enter h…" at bounding box center [533, 197] width 205 height 130
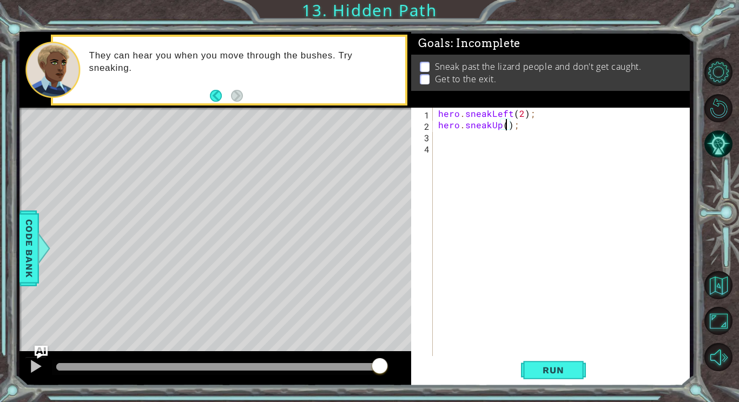
type textarea "hero.sneakUp(2);"
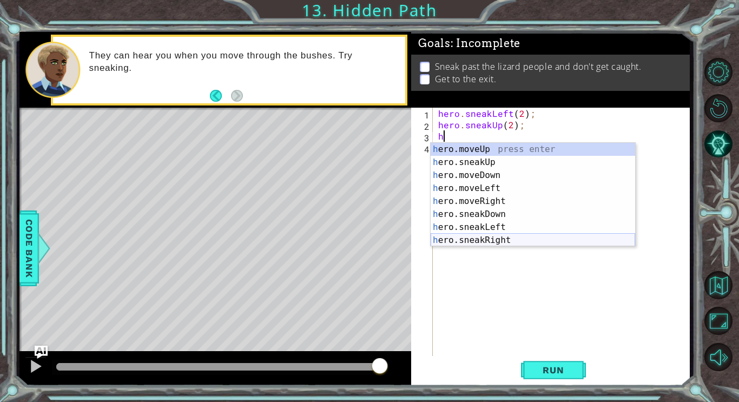
click at [519, 238] on div "h ero.moveUp press enter h ero.sneakUp press enter h ero.moveDown press enter h…" at bounding box center [533, 208] width 205 height 130
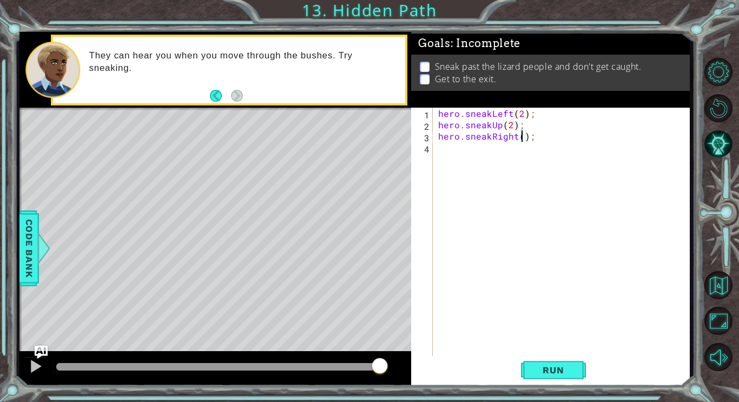
type textarea "hero.sneakRight(2);"
click at [560, 375] on button "Run" at bounding box center [553, 370] width 65 height 28
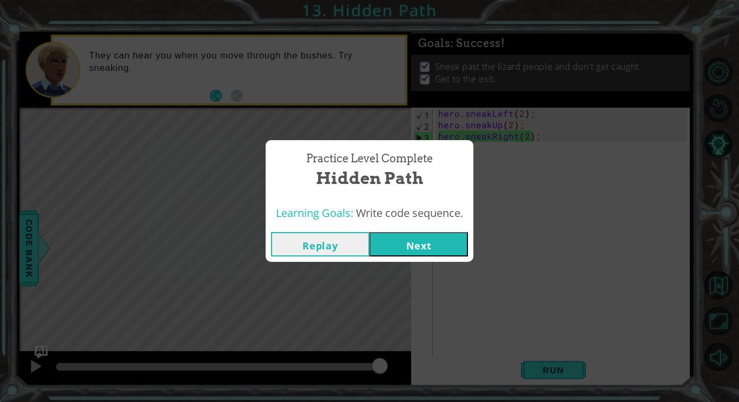
click at [413, 239] on button "Next" at bounding box center [419, 244] width 99 height 24
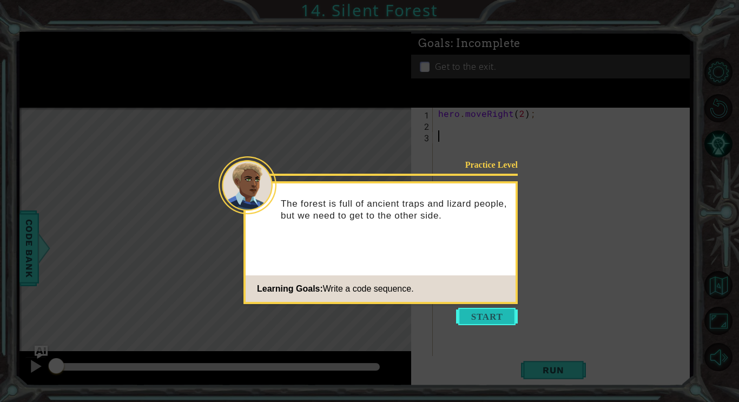
click at [477, 322] on button "Start" at bounding box center [487, 316] width 62 height 17
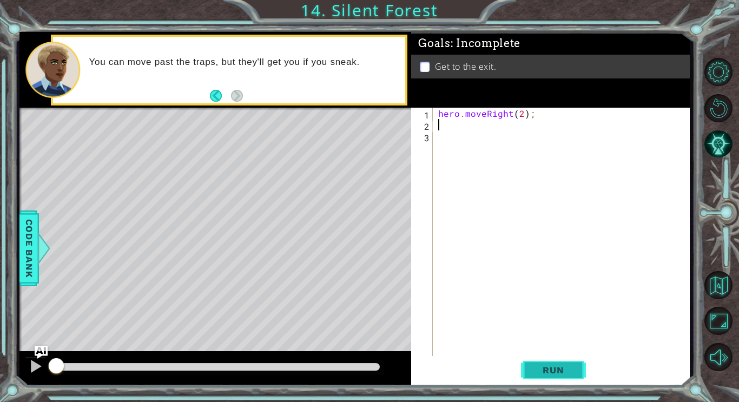
click at [545, 366] on span "Run" at bounding box center [553, 370] width 43 height 11
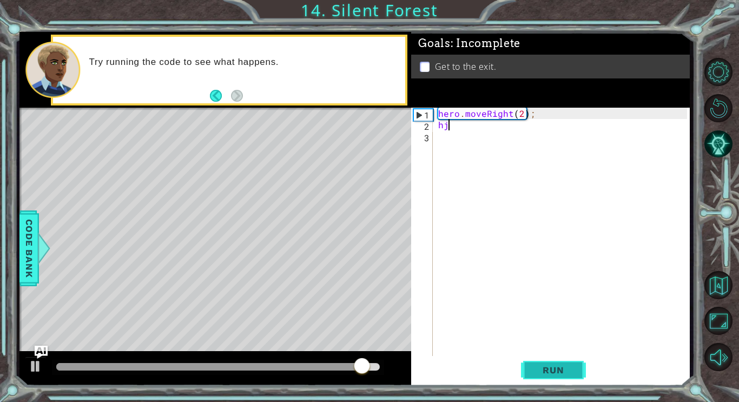
type textarea "h"
type textarea "j"
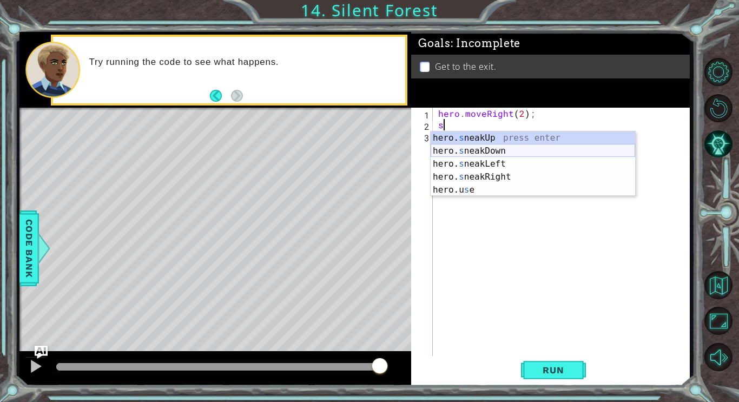
click at [496, 152] on div "hero. s neakUp press enter hero. s neakDown press enter hero. s neakLeft press …" at bounding box center [533, 177] width 205 height 91
type textarea "hero.sneakDown(1);"
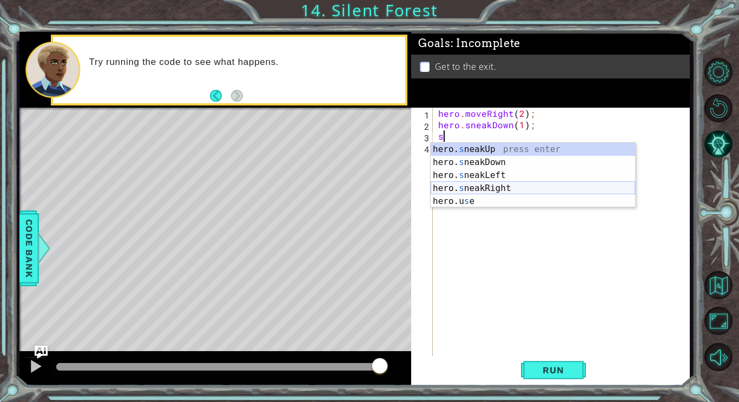
click at [495, 185] on div "hero. s neakUp press enter hero. s neakDown press enter hero. s neakLeft press …" at bounding box center [533, 188] width 205 height 91
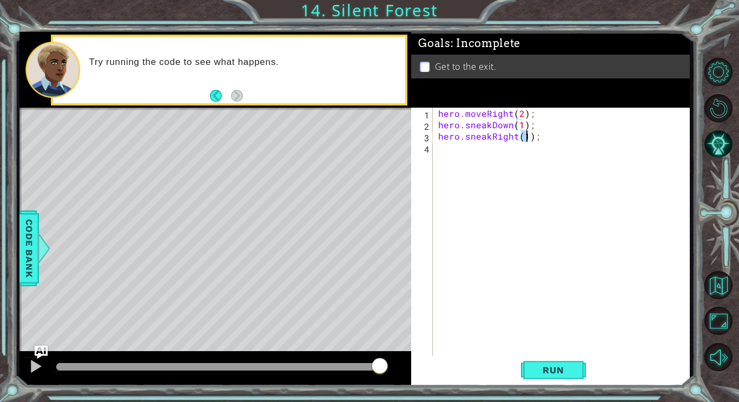
type textarea "hero.sneakRight(2);"
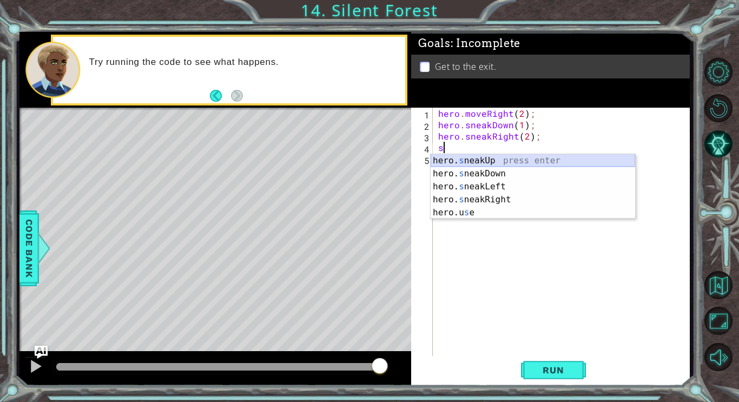
click at [479, 163] on div "hero. s neakUp press enter hero. s neakDown press enter hero. s neakLeft press …" at bounding box center [533, 199] width 205 height 91
type textarea "hero.sneakUp(1);"
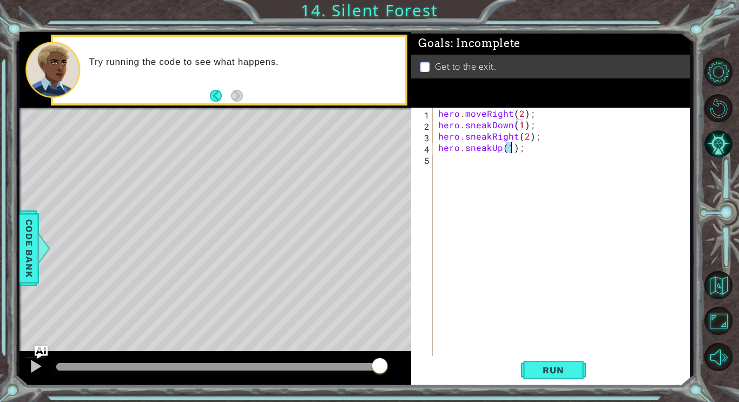
click at [487, 165] on div "hero . moveRight ( 2 ) ; hero . sneakDown ( 1 ) ; hero . sneakRight ( 2 ) ; her…" at bounding box center [564, 244] width 257 height 273
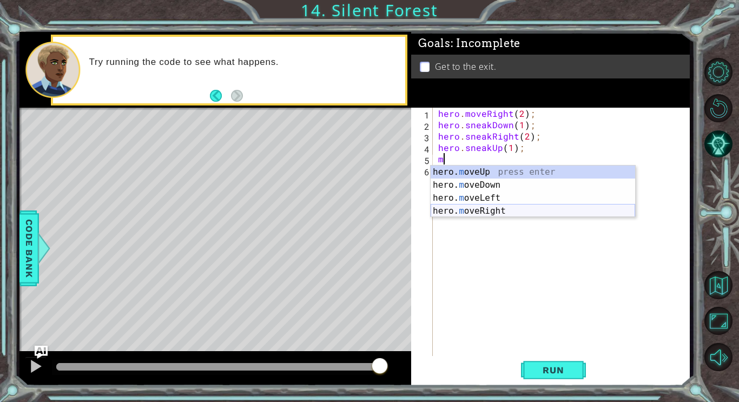
click at [503, 210] on div "hero. m oveUp press enter hero. m oveDown press enter hero. m oveLeft press ent…" at bounding box center [533, 205] width 205 height 78
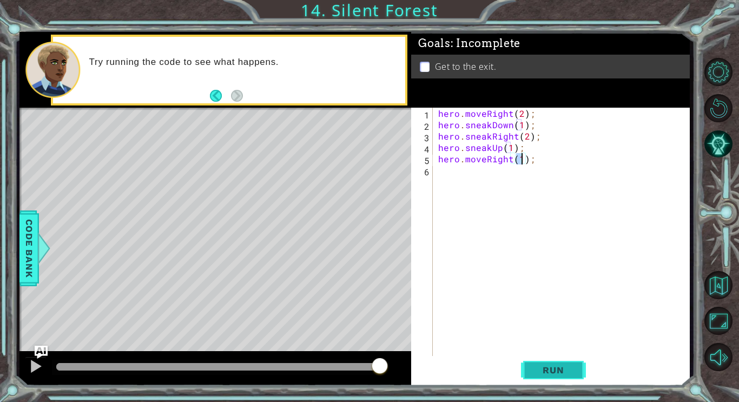
type textarea "hero.moveRight(1);"
click at [546, 360] on button "Run" at bounding box center [553, 370] width 65 height 28
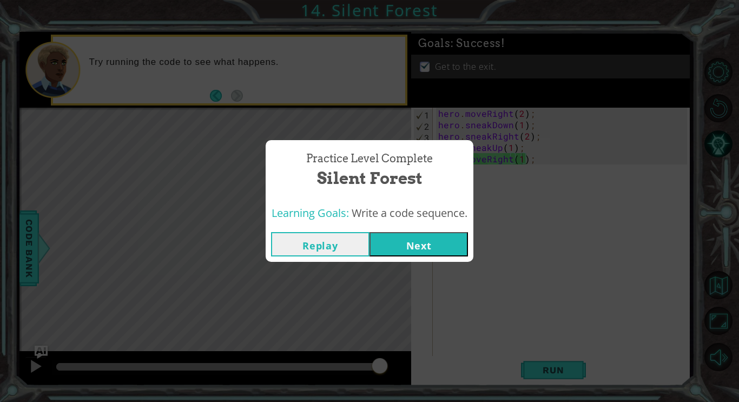
click at [411, 244] on button "Next" at bounding box center [419, 244] width 99 height 24
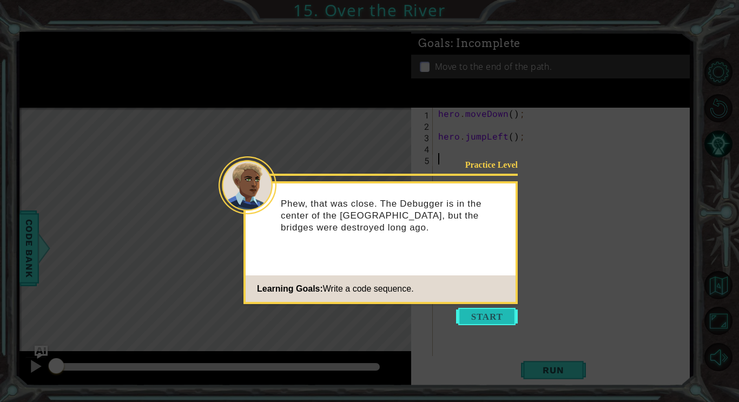
click at [474, 311] on button "Start" at bounding box center [487, 316] width 62 height 17
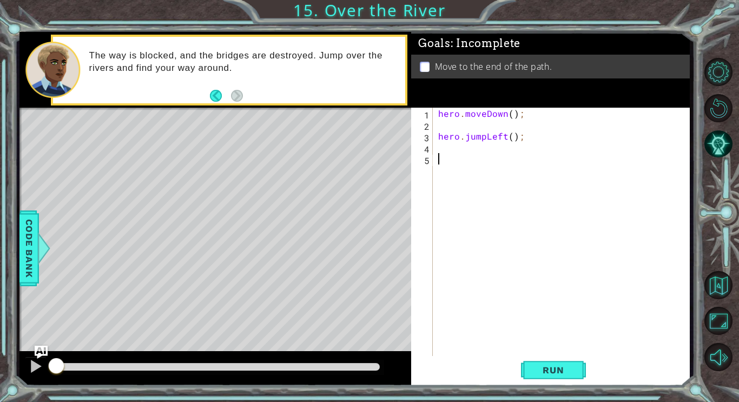
click at [446, 122] on div "hero . moveDown ( ) ; hero . jumpLeft ( ) ;" at bounding box center [564, 244] width 257 height 273
type textarea "hero.jumpLeft();"
click at [541, 363] on button "Run" at bounding box center [553, 370] width 65 height 28
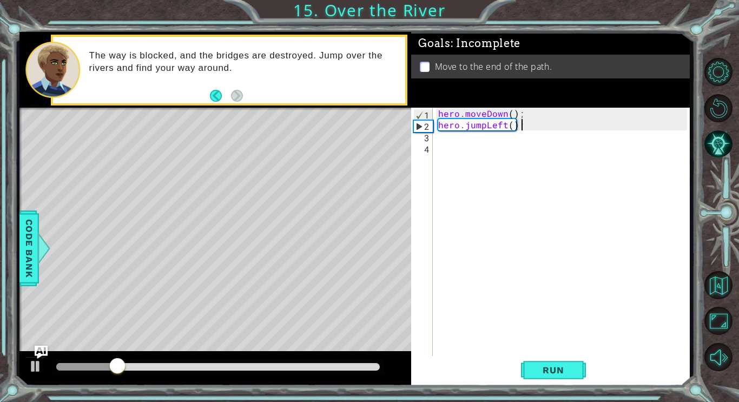
click at [456, 138] on div "hero . moveDown ( ) ; hero . jumpLeft ( ) ;" at bounding box center [564, 244] width 257 height 273
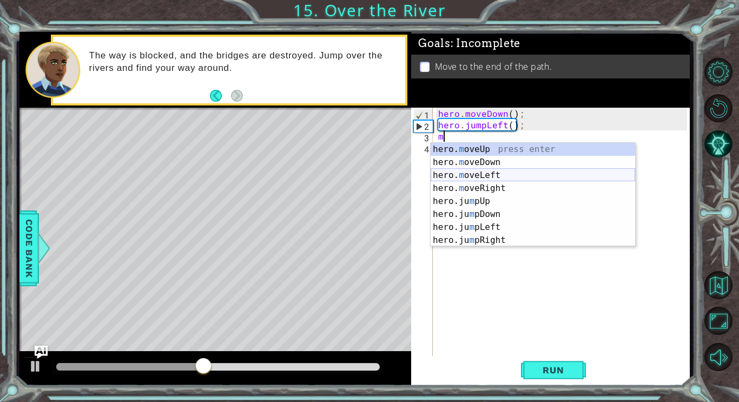
click at [493, 180] on div "hero. m oveUp press enter hero. m oveDown press enter hero. m oveLeft press ent…" at bounding box center [533, 208] width 205 height 130
type textarea "hero.moveLeft(1);"
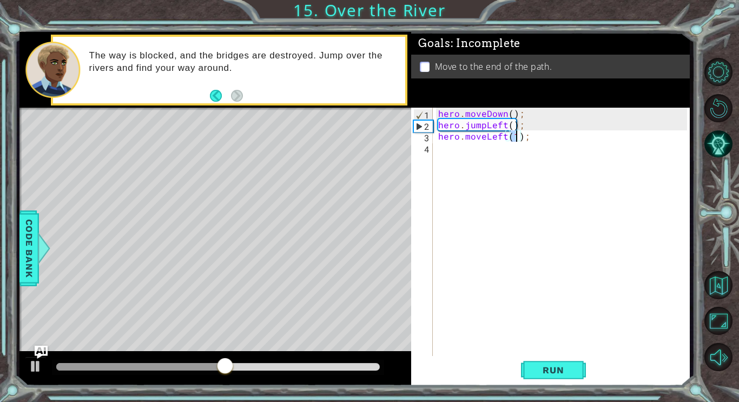
click at [465, 149] on div "hero . moveDown ( ) ; hero . jumpLeft ( ) ; hero . moveLeft ( 1 ) ;" at bounding box center [564, 244] width 257 height 273
type textarea "j"
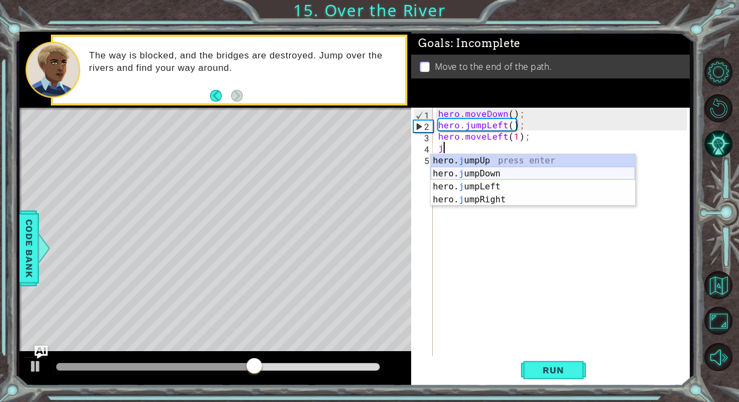
click at [476, 169] on div "hero. j umpUp press enter hero. j umpDown press enter hero. j umpLeft press ent…" at bounding box center [533, 193] width 205 height 78
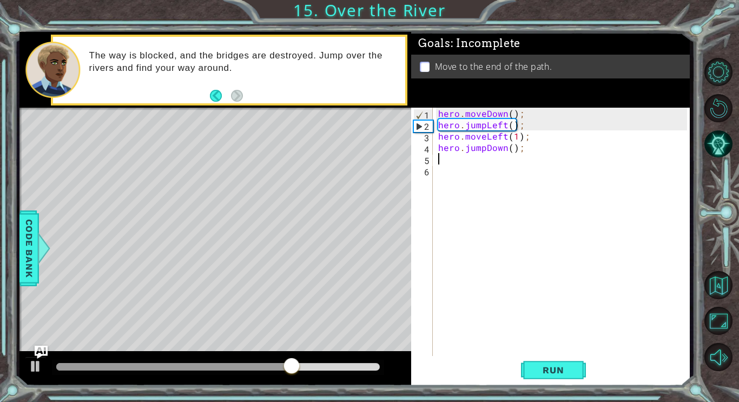
type textarea "j"
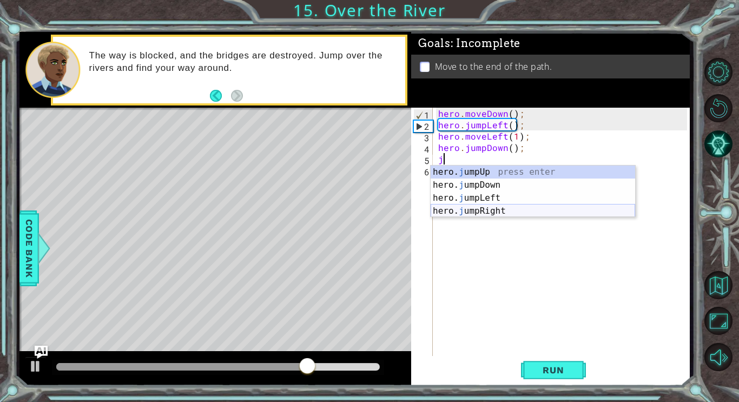
click at [498, 208] on div "hero. j umpUp press enter hero. j umpDown press enter hero. j umpLeft press ent…" at bounding box center [533, 205] width 205 height 78
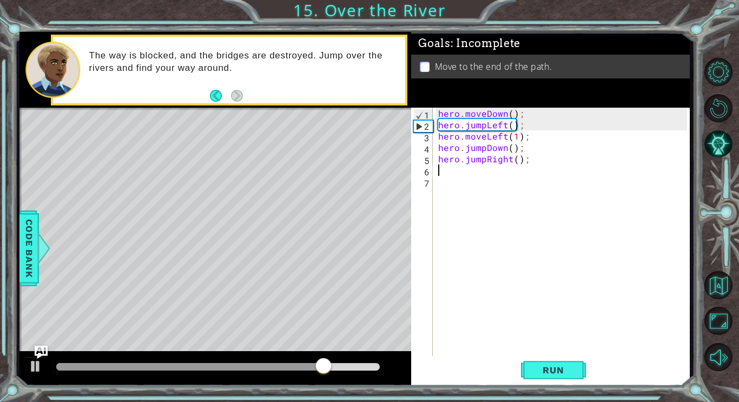
type textarea "m"
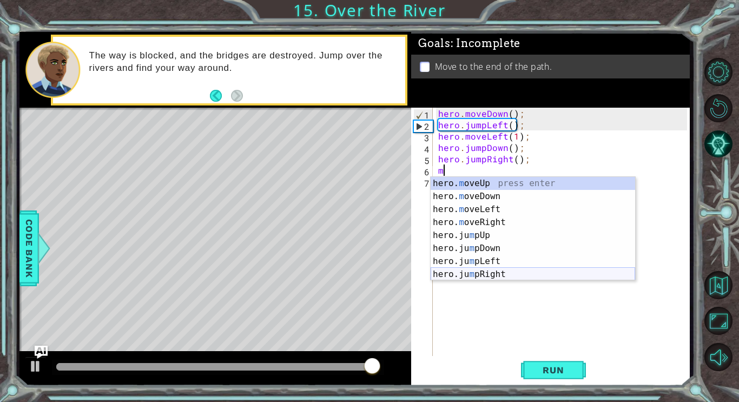
click at [498, 274] on div "hero. m oveUp press enter hero. m oveDown press enter hero. m oveLeft press ent…" at bounding box center [533, 242] width 205 height 130
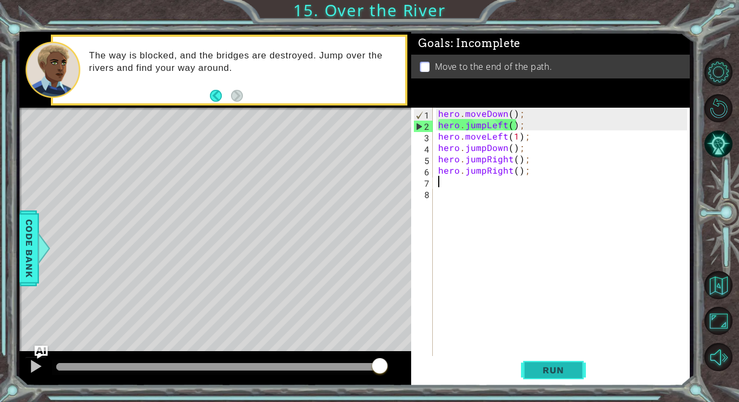
click at [530, 371] on button "Run" at bounding box center [553, 370] width 65 height 28
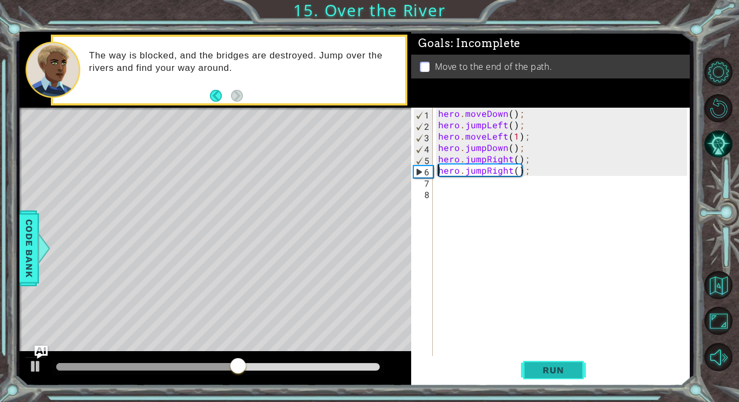
type textarea "m"
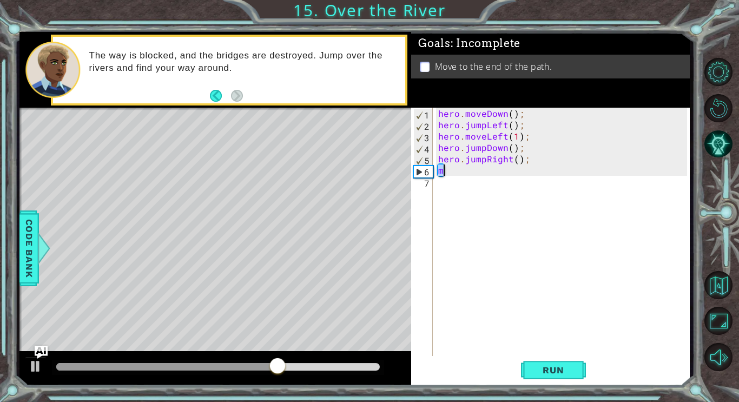
click at [451, 178] on div "hero . moveDown ( ) ; hero . jumpLeft ( ) ; hero . moveLeft ( 1 ) ; hero . jump…" at bounding box center [564, 244] width 257 height 273
click at [450, 175] on div "hero . moveDown ( ) ; hero . jumpLeft ( ) ; hero . moveLeft ( 1 ) ; hero . jump…" at bounding box center [564, 244] width 257 height 273
click at [444, 169] on div "hero . moveDown ( ) ; hero . jumpLeft ( ) ; hero . moveLeft ( 1 ) ; hero . jump…" at bounding box center [564, 244] width 257 height 273
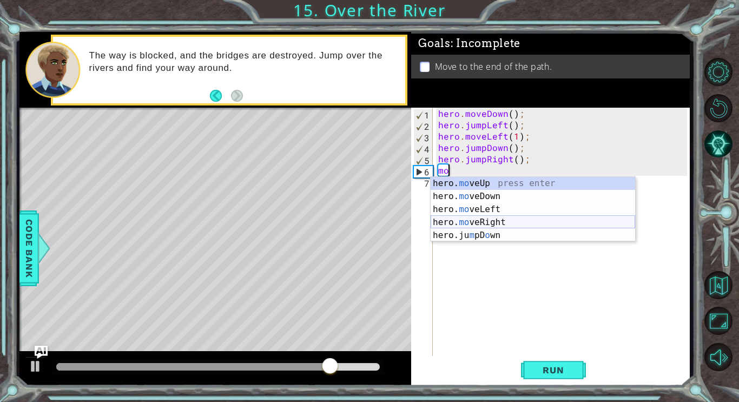
click at [491, 224] on div "hero. mo veUp press enter hero. mo veDown press enter hero. mo veLeft press ent…" at bounding box center [533, 222] width 205 height 91
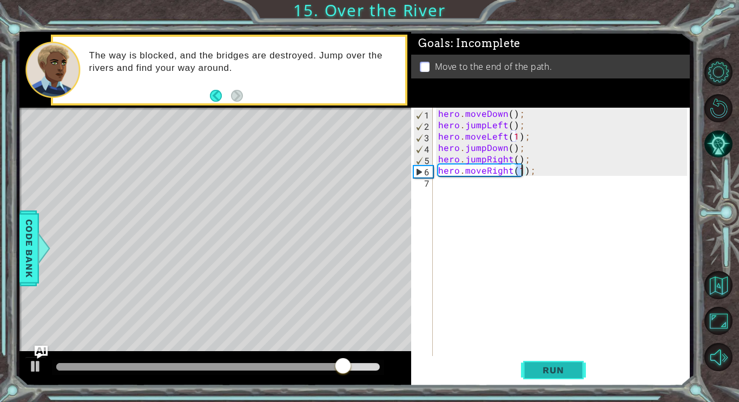
type textarea "hero.moveRight(1);"
click at [535, 371] on span "Run" at bounding box center [553, 370] width 43 height 11
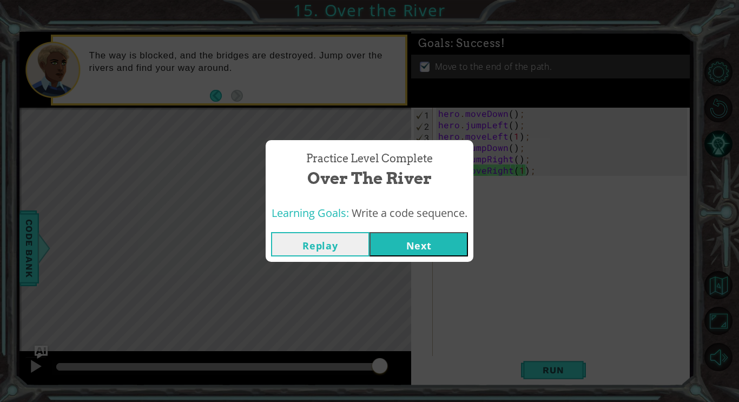
click at [447, 250] on button "Next" at bounding box center [419, 244] width 99 height 24
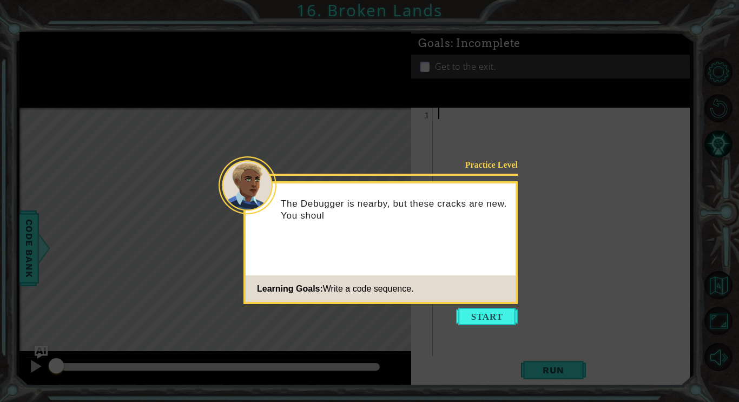
click at [468, 306] on icon at bounding box center [369, 201] width 739 height 402
click at [470, 323] on button "Start" at bounding box center [487, 316] width 62 height 17
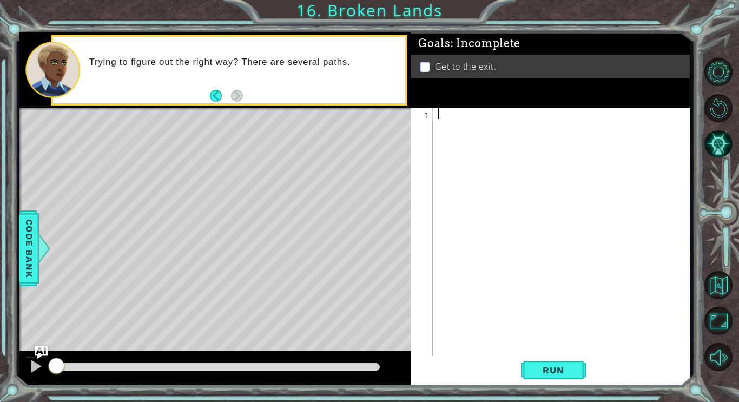
type textarea "j"
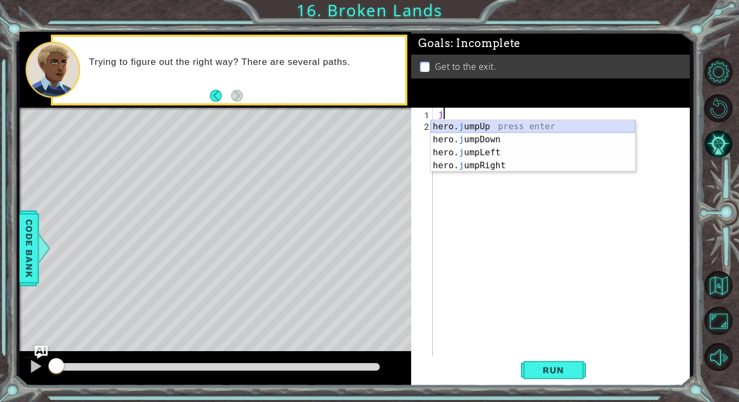
click at [437, 123] on div "hero. j umpUp press enter hero. j umpDown press enter hero. j umpLeft press ent…" at bounding box center [533, 159] width 205 height 78
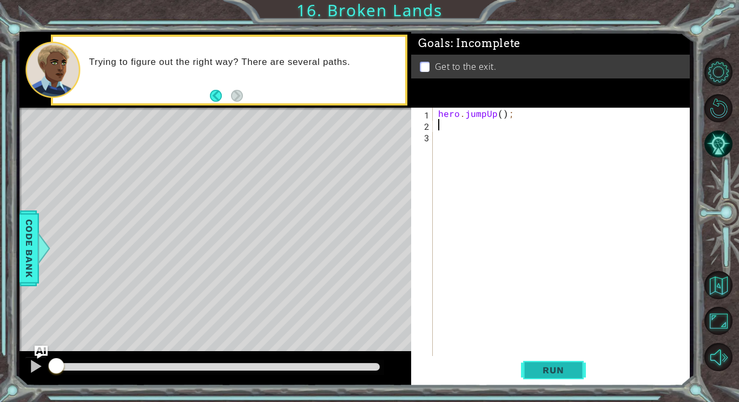
click at [580, 369] on button "Run" at bounding box center [553, 370] width 65 height 28
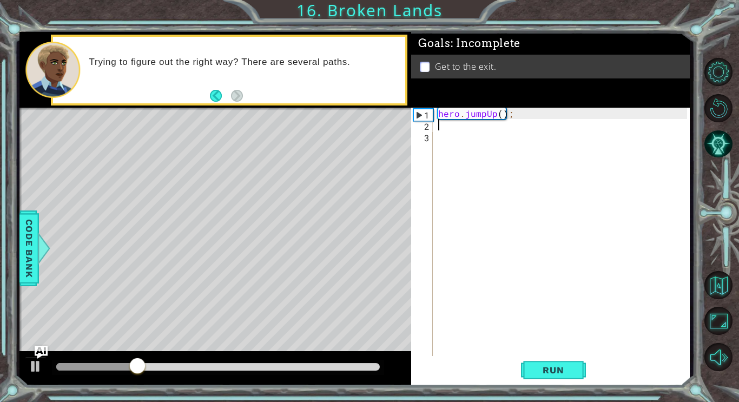
type textarea "j"
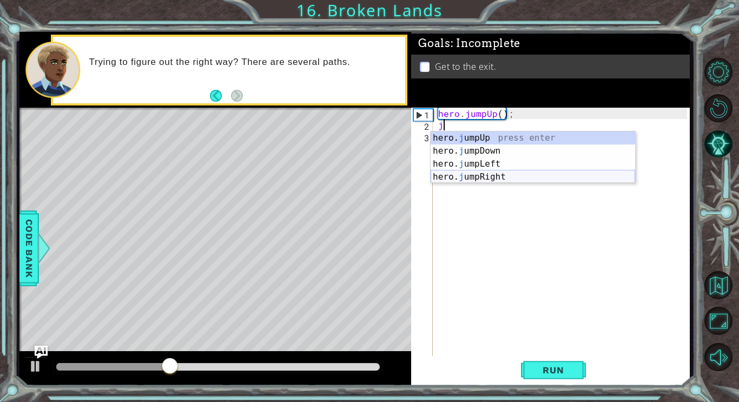
click at [473, 175] on div "hero. j umpUp press enter hero. j umpDown press enter hero. j umpLeft press ent…" at bounding box center [533, 171] width 205 height 78
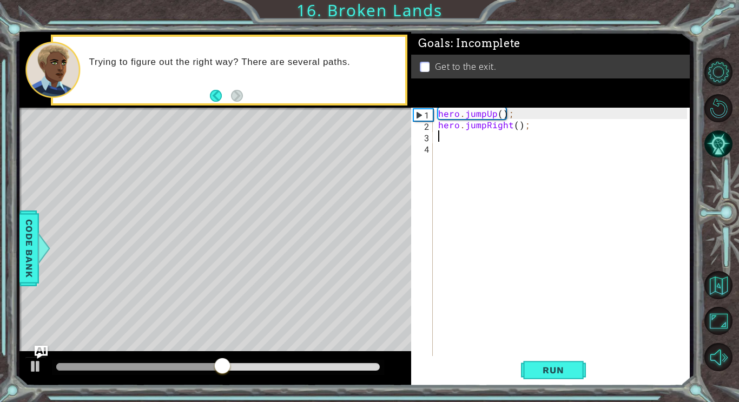
type textarea "j"
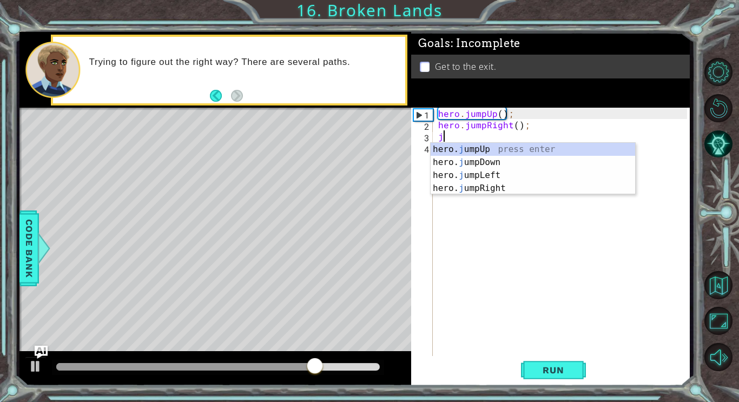
click at [460, 135] on div "hero . jumpUp ( ) ; hero . jumpRight ( ) ; j" at bounding box center [564, 244] width 257 height 273
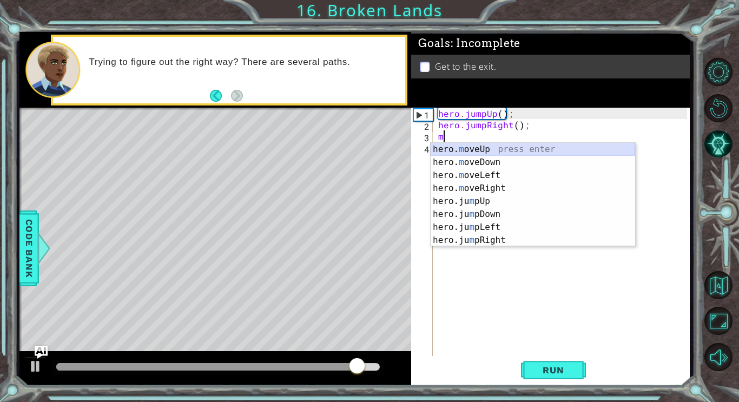
click at [462, 149] on div "hero. m oveUp press enter hero. m oveDown press enter hero. m oveLeft press ent…" at bounding box center [533, 208] width 205 height 130
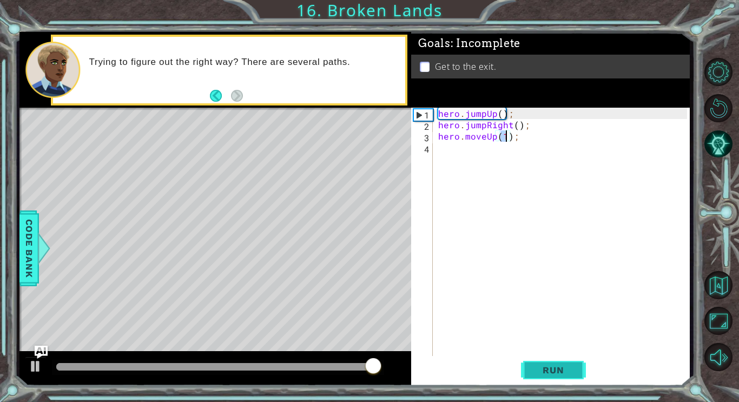
click at [544, 372] on span "Run" at bounding box center [553, 370] width 43 height 11
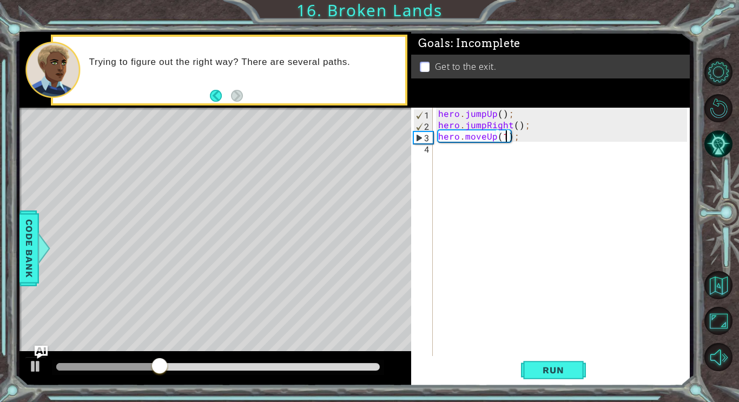
click at [516, 127] on div "hero . jumpUp ( ) ; hero . jumpRight ( ) ; hero . moveUp ( 1 ) ;" at bounding box center [564, 244] width 257 height 273
type textarea "hero.jumpRight(2);"
click at [553, 359] on button "Run" at bounding box center [553, 370] width 65 height 28
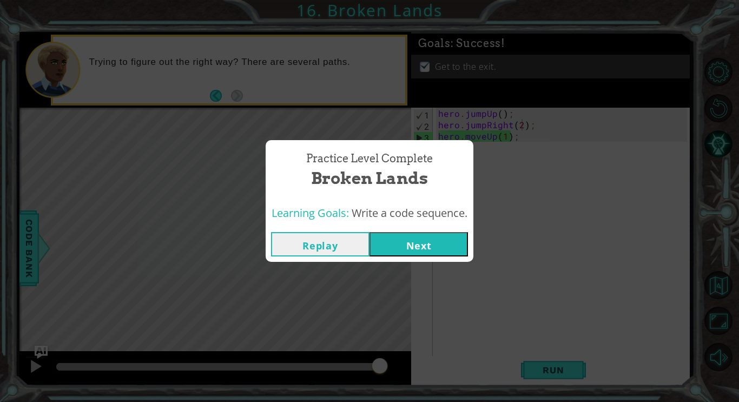
click at [423, 248] on button "Next" at bounding box center [419, 244] width 99 height 24
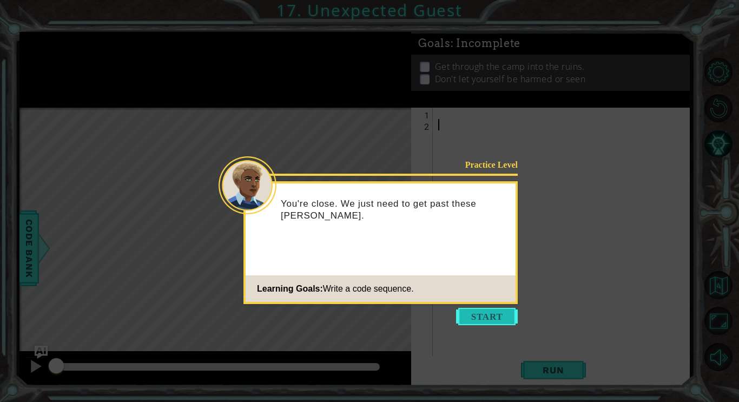
click at [487, 313] on button "Start" at bounding box center [487, 316] width 62 height 17
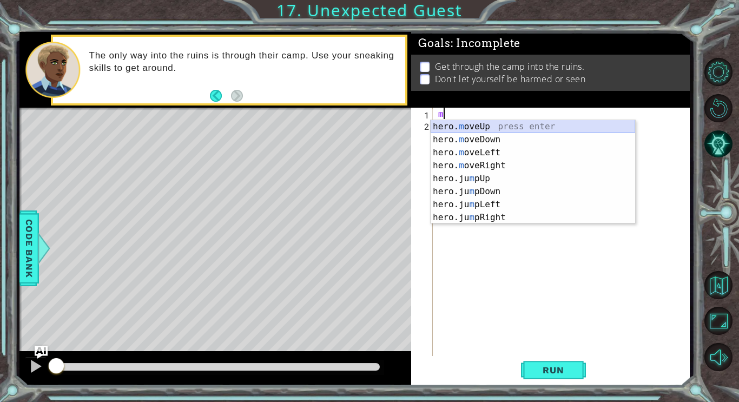
click at [451, 130] on div "hero. m oveUp press enter hero. m oveDown press enter hero. m oveLeft press ent…" at bounding box center [533, 185] width 205 height 130
type textarea "hero.moveUp(1);"
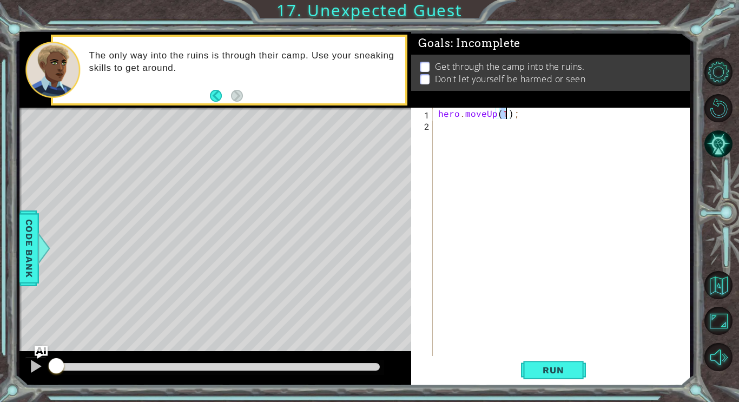
click at [451, 127] on div "hero . moveUp ( 1 ) ;" at bounding box center [564, 244] width 257 height 273
type textarea "j"
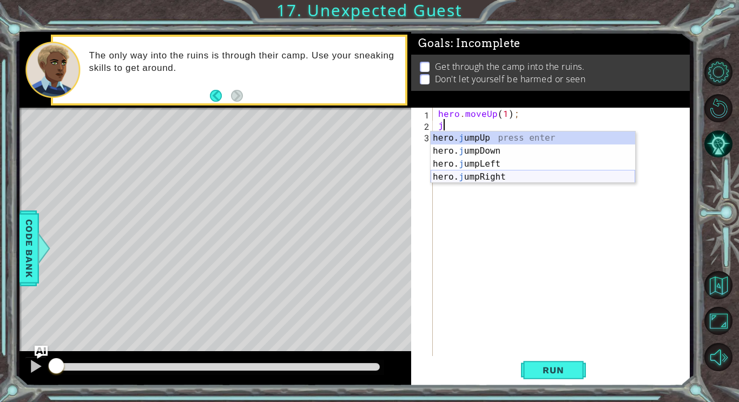
click at [476, 176] on div "hero. j umpUp press enter hero. j umpDown press enter hero. j umpLeft press ent…" at bounding box center [533, 171] width 205 height 78
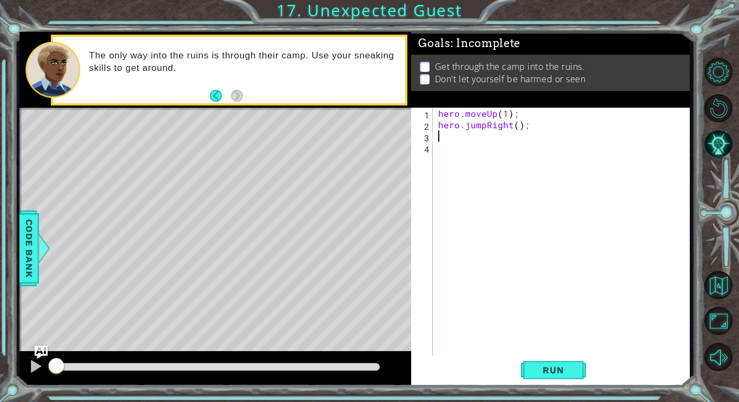
click at [453, 151] on div "hero . moveUp ( 1 ) ; hero . jumpRight ( ) ;" at bounding box center [564, 244] width 257 height 273
click at [451, 134] on div "hero . moveUp ( 1 ) ; hero . jumpRight ( ) ;" at bounding box center [564, 244] width 257 height 273
type textarea "j"
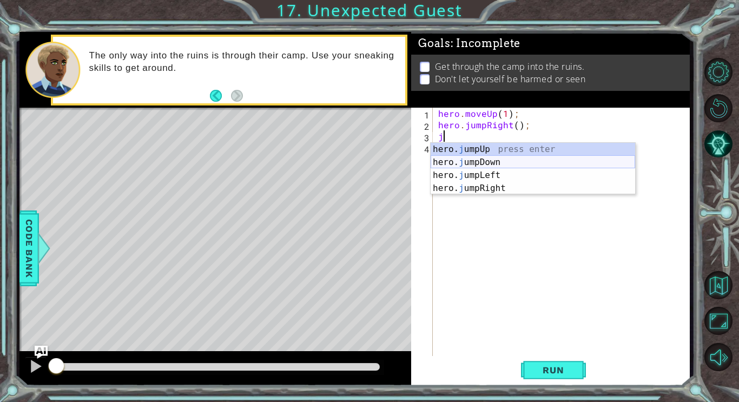
click at [476, 161] on div "hero. j umpUp press enter hero. j umpDown press enter hero. j umpLeft press ent…" at bounding box center [533, 182] width 205 height 78
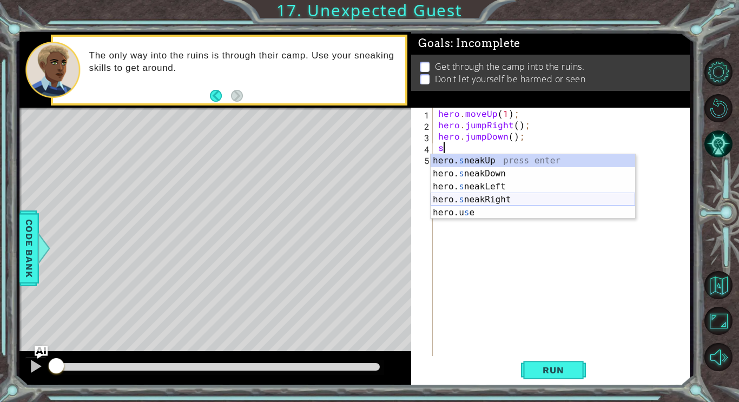
click at [506, 197] on div "hero. s neakUp press enter hero. s neakDown press enter hero. s neakLeft press …" at bounding box center [533, 199] width 205 height 91
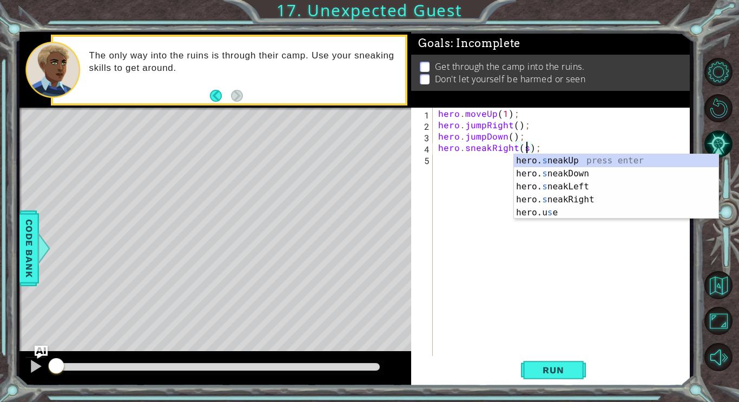
scroll to position [0, 5]
type textarea "hero.sneakRight();"
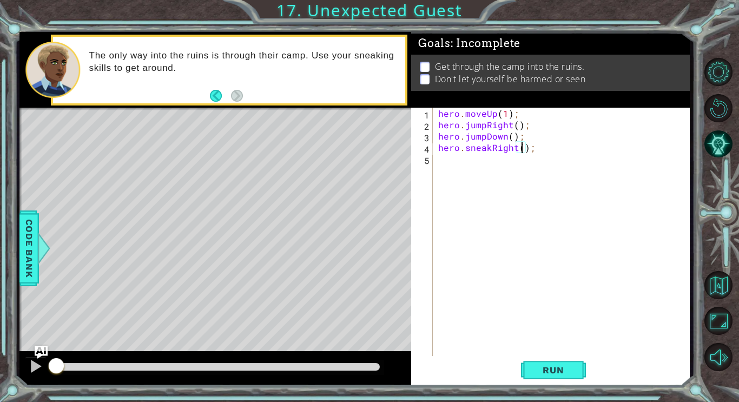
scroll to position [0, 0]
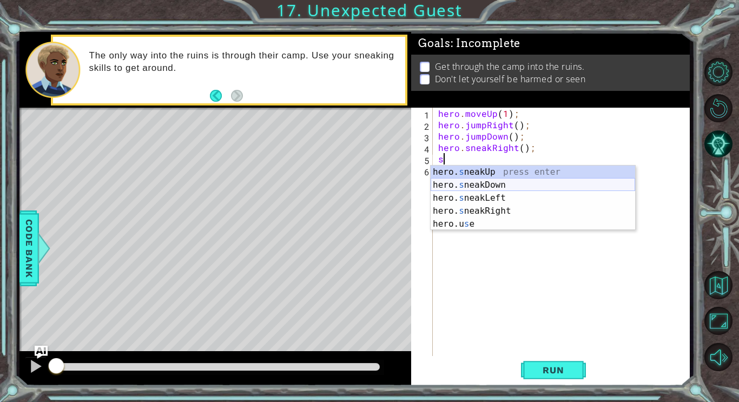
click at [490, 183] on div "hero. s neakUp press enter hero. s neakDown press enter hero. s neakLeft press …" at bounding box center [533, 211] width 205 height 91
type textarea "hero.sneakDown(1);"
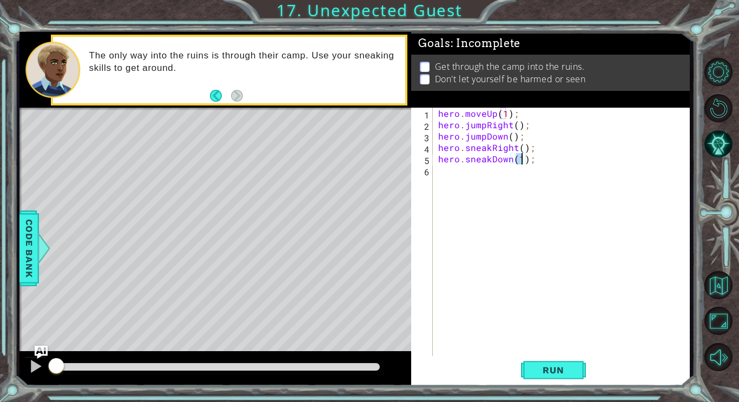
type textarea "hero.sneakDown(1);"
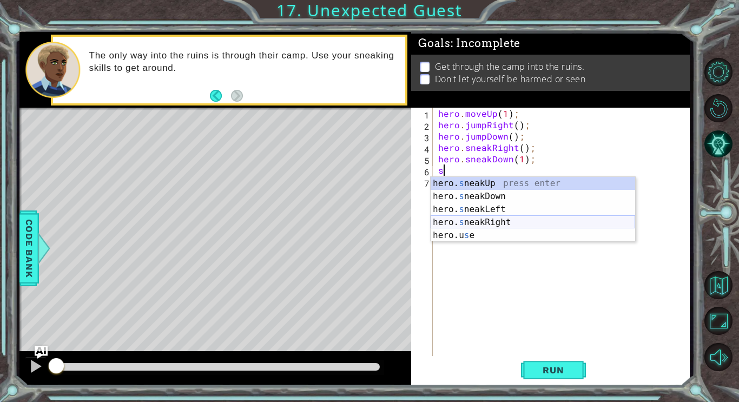
click at [515, 221] on div "hero. s neakUp press enter hero. s neakDown press enter hero. s neakLeft press …" at bounding box center [533, 222] width 205 height 91
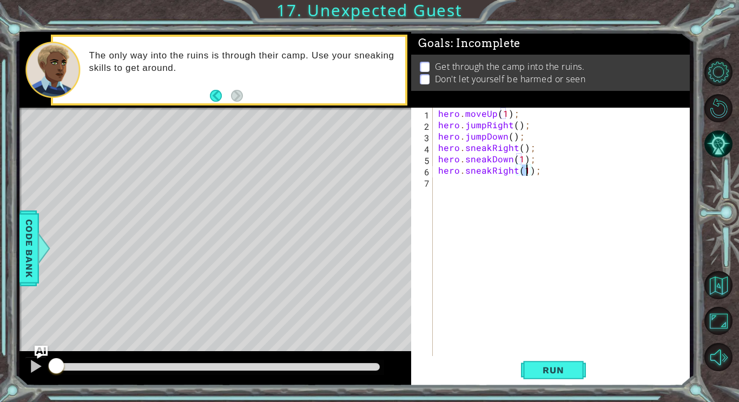
type textarea "hero.sneakRight(2);"
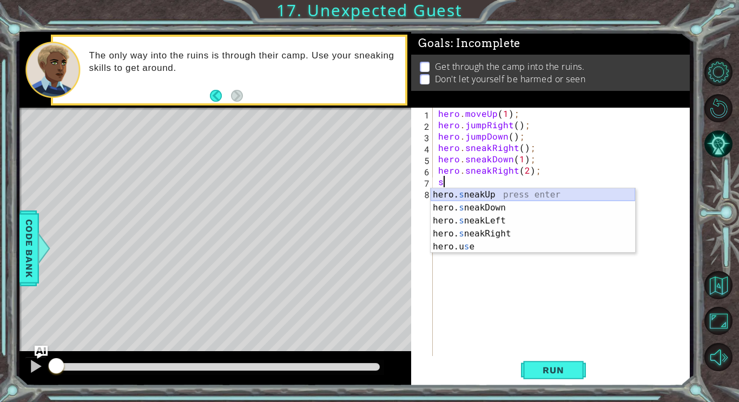
click at [492, 195] on div "hero. s neakUp press enter hero. s neakDown press enter hero. s neakLeft press …" at bounding box center [533, 233] width 205 height 91
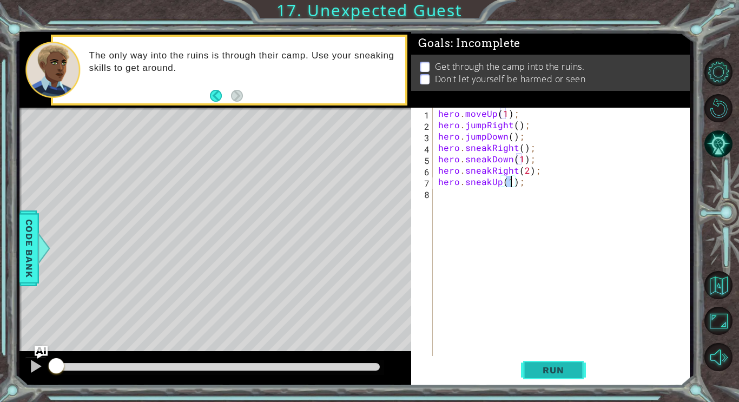
type textarea "hero.sneakUp(1);"
click at [536, 373] on span "Run" at bounding box center [553, 370] width 43 height 11
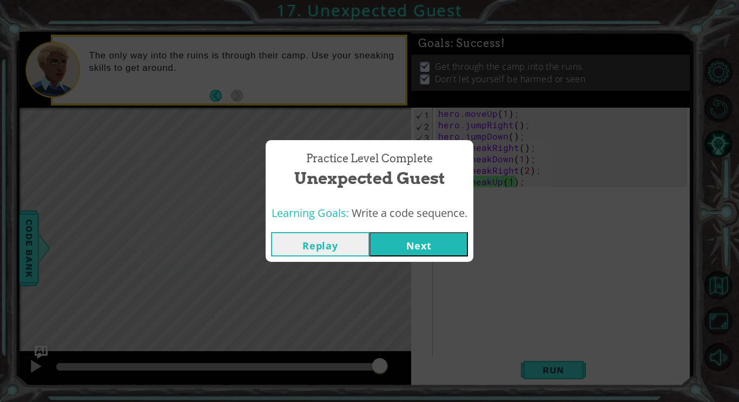
click at [414, 244] on button "Next" at bounding box center [419, 244] width 99 height 24
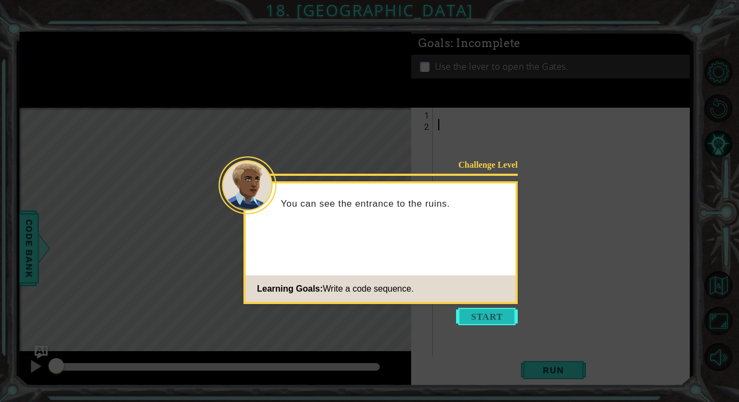
click at [481, 316] on button "Start" at bounding box center [487, 316] width 62 height 17
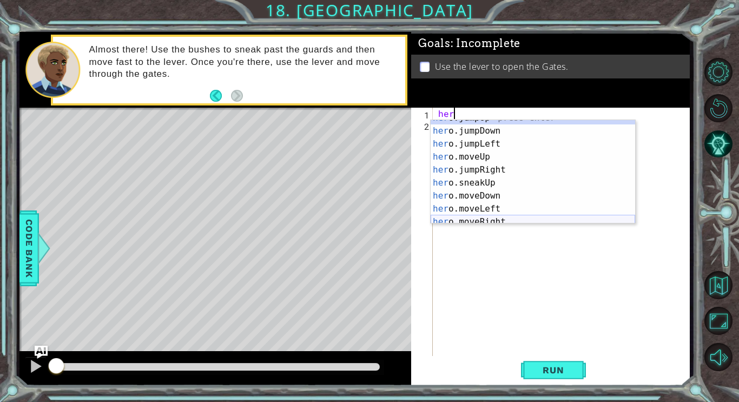
scroll to position [65, 0]
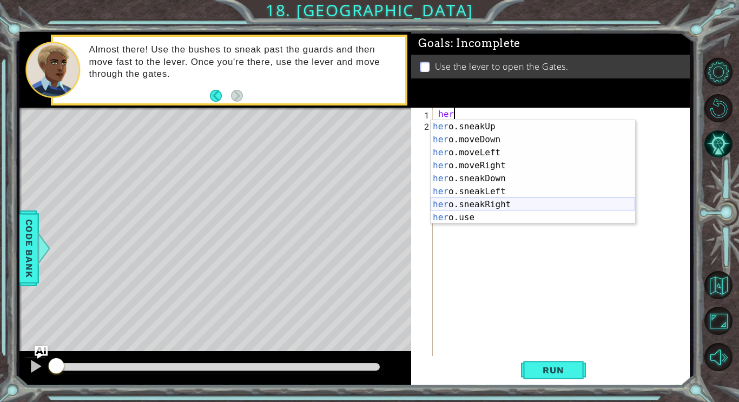
click at [490, 205] on div "her o.sneakUp press enter her o.moveDown press enter her o.moveLeft press enter…" at bounding box center [533, 185] width 205 height 130
type textarea "hero.sneakRight(1);"
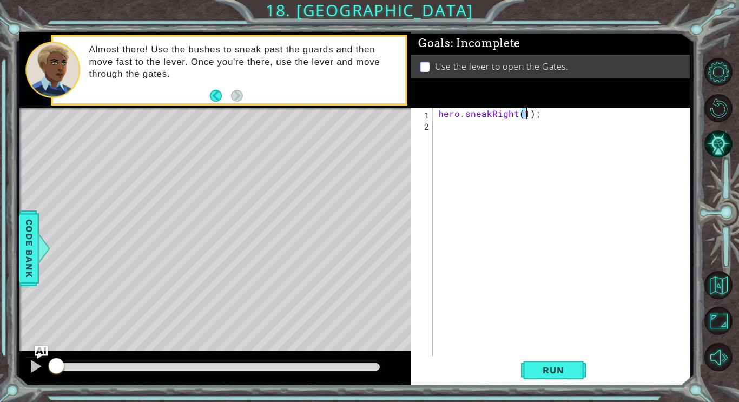
click at [461, 133] on div "hero . sneakRight ( 1 ) ;" at bounding box center [564, 244] width 257 height 273
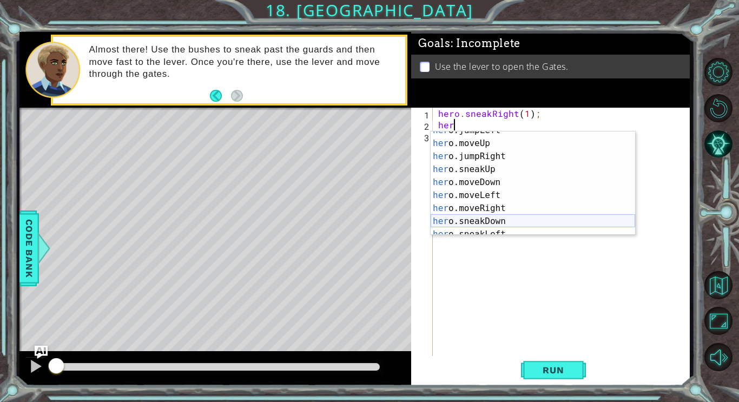
scroll to position [34, 0]
click at [498, 173] on div "her o.jumpLeft press enter her o.moveUp press enter her o.jumpRight press enter…" at bounding box center [533, 189] width 205 height 130
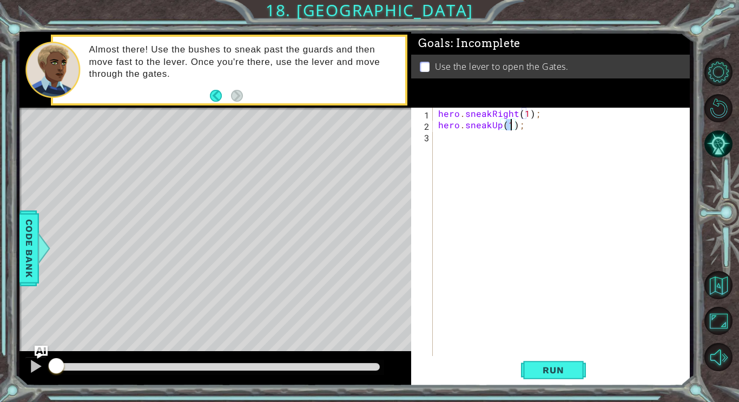
scroll to position [0, 5]
type textarea "hero.sneakUp(2);"
click at [546, 368] on span "Run" at bounding box center [553, 370] width 43 height 11
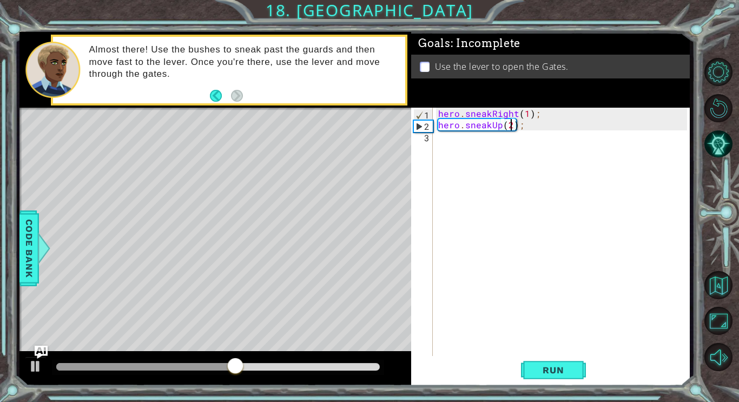
click at [489, 139] on div "hero . sneakRight ( 1 ) ; hero . sneakUp ( 2 ) ;" at bounding box center [564, 244] width 257 height 273
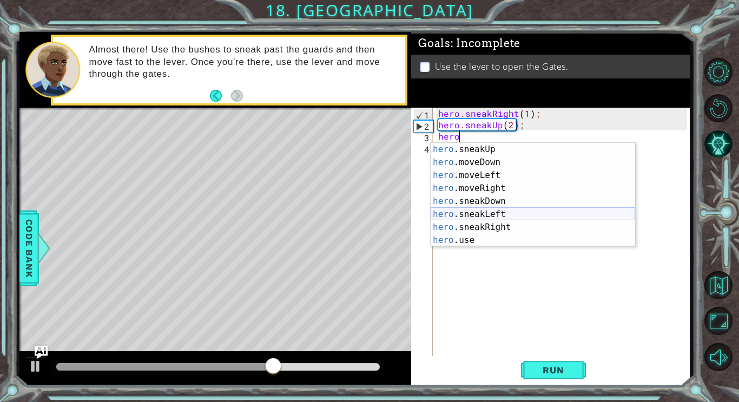
scroll to position [65, 0]
click at [505, 226] on div "hero .sneakUp press enter hero .moveDown press enter hero .moveLeft press enter…" at bounding box center [533, 208] width 205 height 130
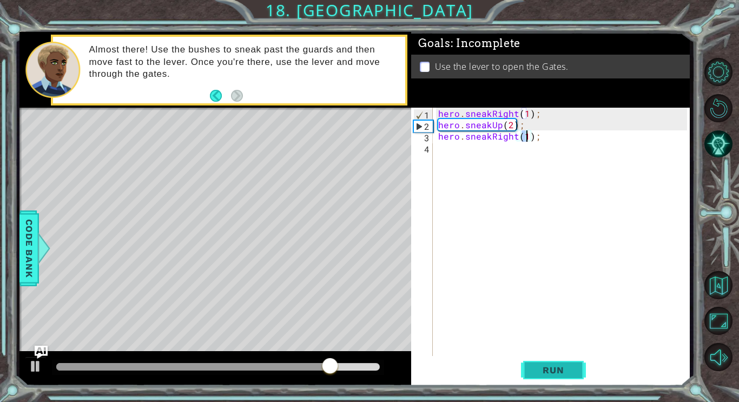
type textarea "hero.sneakRight(1);"
click at [568, 378] on button "Run" at bounding box center [553, 370] width 65 height 28
click at [453, 152] on div "hero . sneakRight ( 1 ) ; hero . sneakUp ( 2 ) ; hero . sneakRight ( 1 ) ;" at bounding box center [564, 244] width 257 height 273
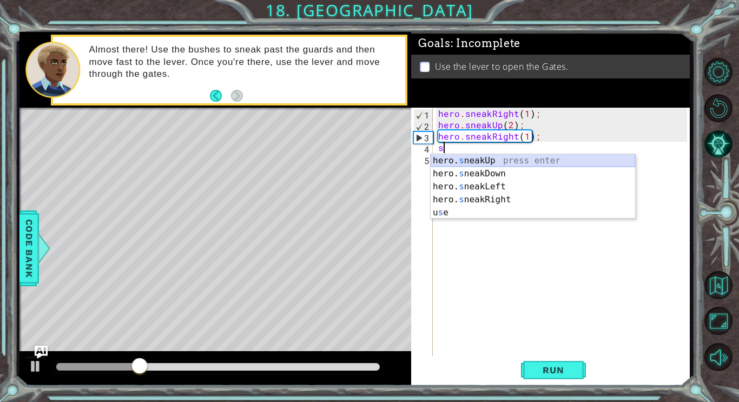
click at [464, 160] on div "hero. s neakUp press enter hero. s neakDown press enter hero. s neakLeft press …" at bounding box center [533, 199] width 205 height 91
type textarea "hero.sneakUp(1);"
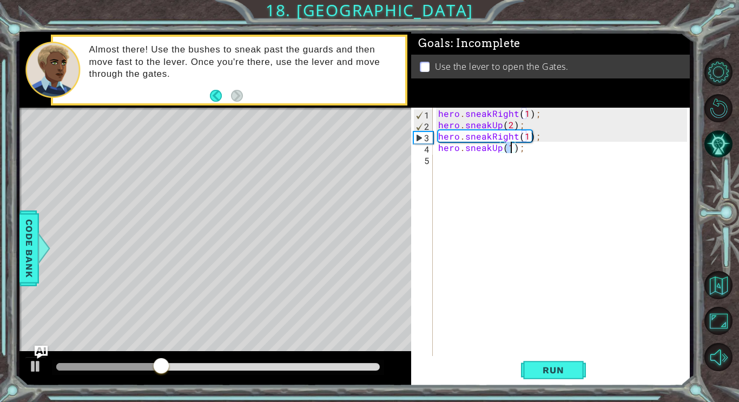
click at [449, 161] on div "hero . sneakRight ( 1 ) ; hero . sneakUp ( 2 ) ; hero . sneakRight ( 1 ) ; hero…" at bounding box center [564, 244] width 257 height 273
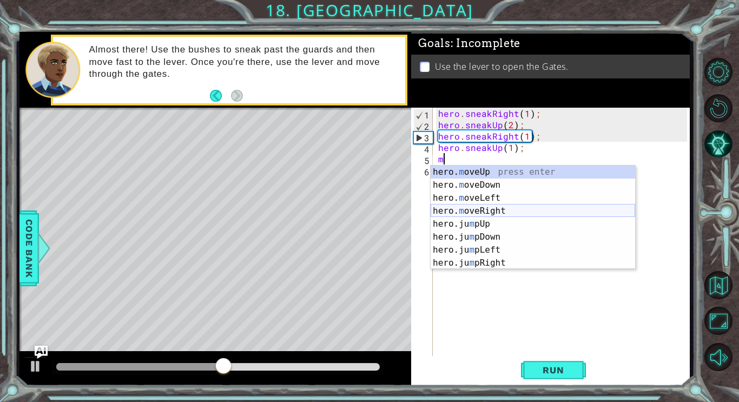
click at [469, 208] on div "hero. m oveUp press enter hero. m oveDown press enter hero. m oveLeft press ent…" at bounding box center [533, 231] width 205 height 130
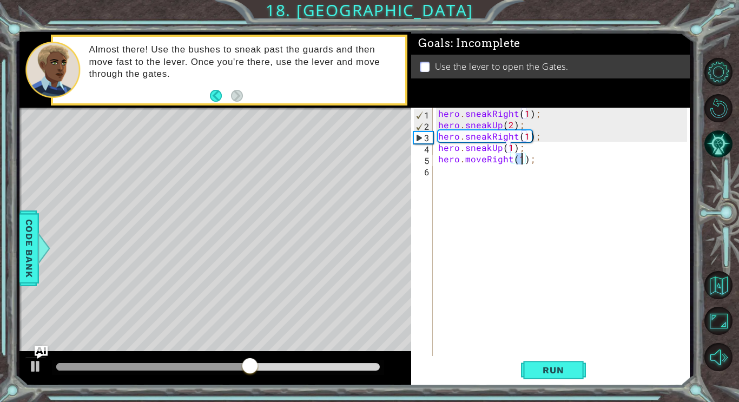
type textarea "hero.moveRight(2);"
click at [443, 173] on div "hero . sneakRight ( 1 ) ; hero . sneakUp ( 2 ) ; hero . sneakRight ( 1 ) ; hero…" at bounding box center [564, 244] width 257 height 273
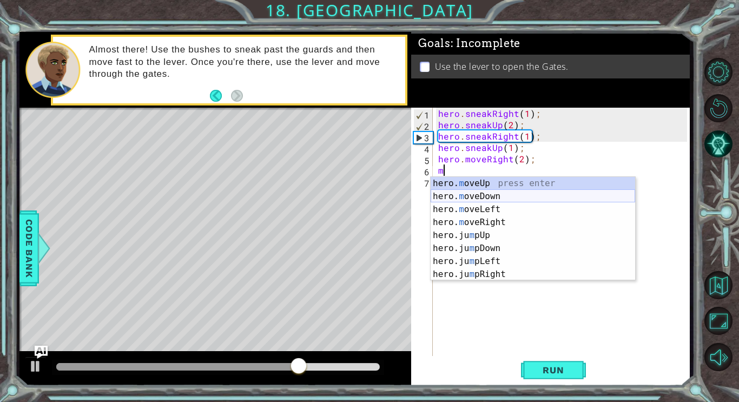
click at [466, 198] on div "hero. m oveUp press enter hero. m oveDown press enter hero. m oveLeft press ent…" at bounding box center [533, 242] width 205 height 130
type textarea "hero.moveDown(1);"
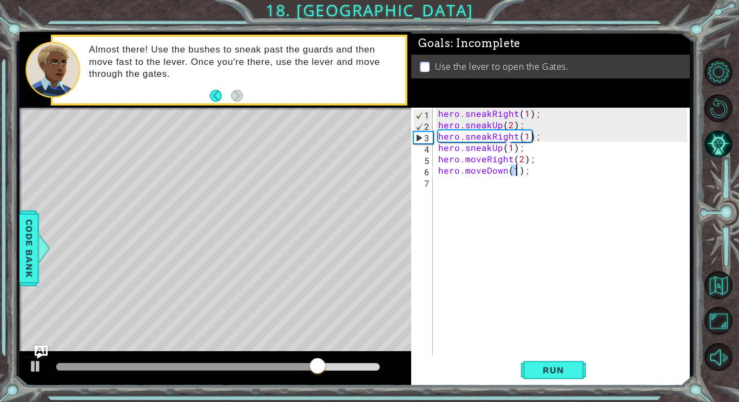
click at [460, 185] on div "hero . sneakRight ( 1 ) ; hero . sneakUp ( 2 ) ; hero . sneakRight ( 1 ) ; hero…" at bounding box center [564, 244] width 257 height 273
type textarea "j"
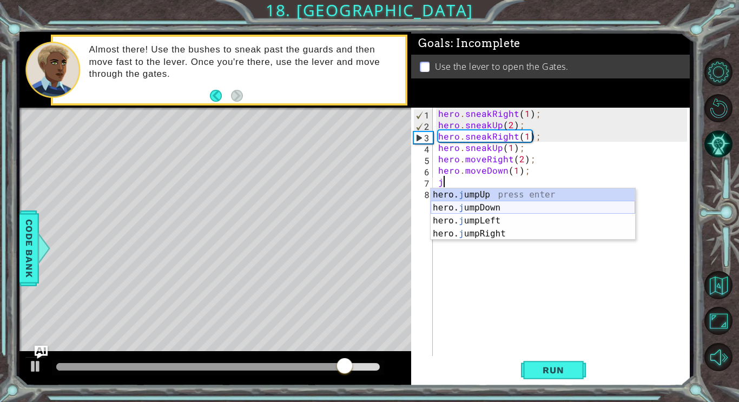
click at [476, 208] on div "hero. j umpUp press enter hero. j umpDown press enter hero. j umpLeft press ent…" at bounding box center [533, 227] width 205 height 78
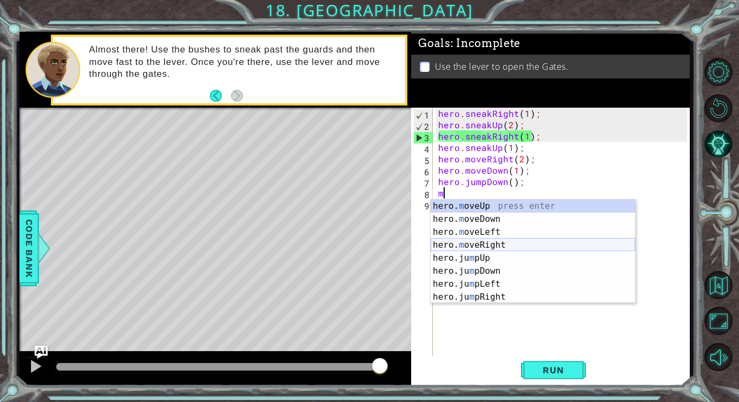
click at [476, 243] on div "hero. m oveUp press enter hero. m oveDown press enter hero. m oveLeft press ent…" at bounding box center [533, 265] width 205 height 130
type textarea "hero.moveRight(1);"
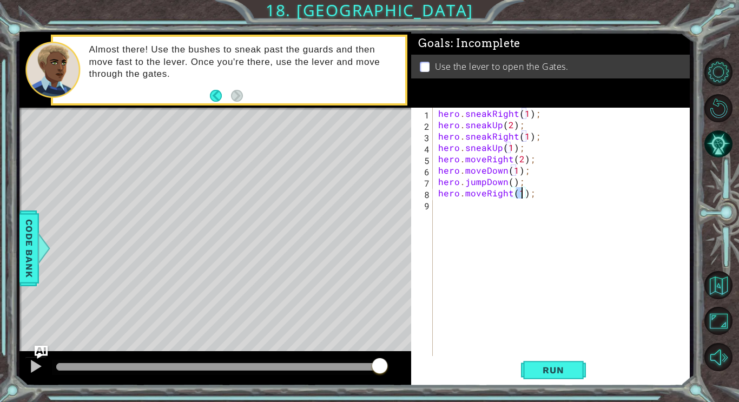
click at [467, 207] on div "hero . sneakRight ( 1 ) ; hero . sneakUp ( 2 ) ; hero . sneakRight ( 1 ) ; hero…" at bounding box center [564, 244] width 257 height 273
type textarea "j"
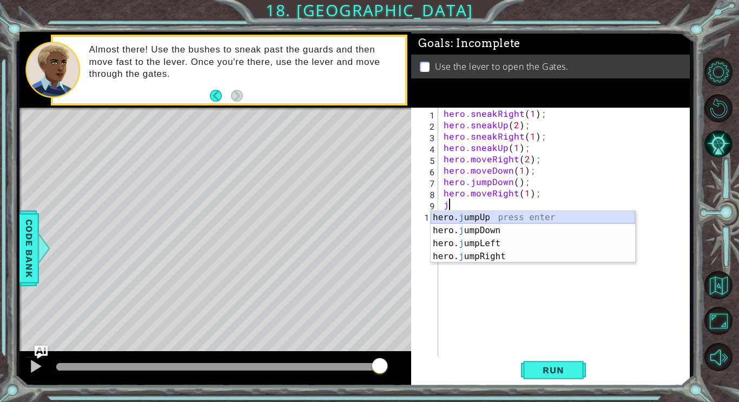
click at [470, 219] on div "hero. j umpUp press enter hero. j umpDown press enter hero. j umpLeft press ent…" at bounding box center [533, 250] width 205 height 78
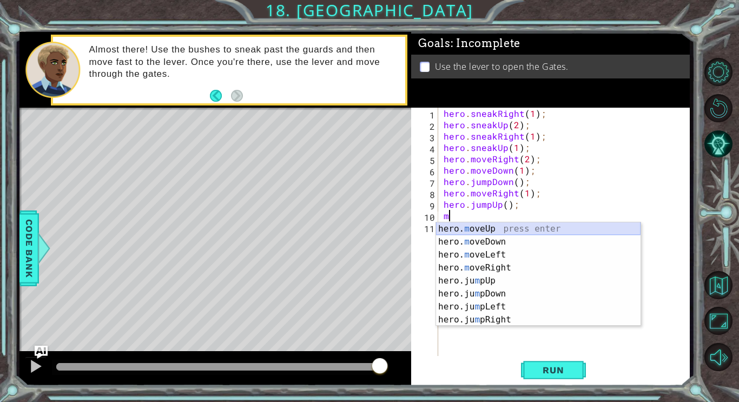
click at [460, 226] on div "hero. m oveUp press enter hero. m oveDown press enter hero. m oveLeft press ent…" at bounding box center [538, 287] width 205 height 130
type textarea "hero.moveUp(1);"
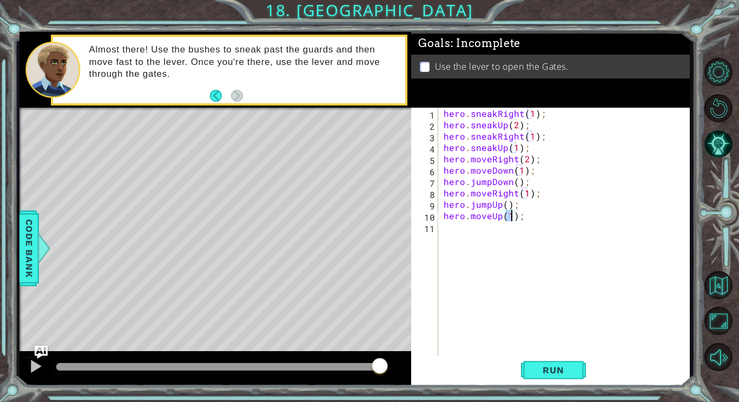
click at [457, 226] on div "hero . sneakRight ( 1 ) ; hero . sneakUp ( 2 ) ; hero . sneakRight ( 1 ) ; hero…" at bounding box center [568, 244] width 252 height 273
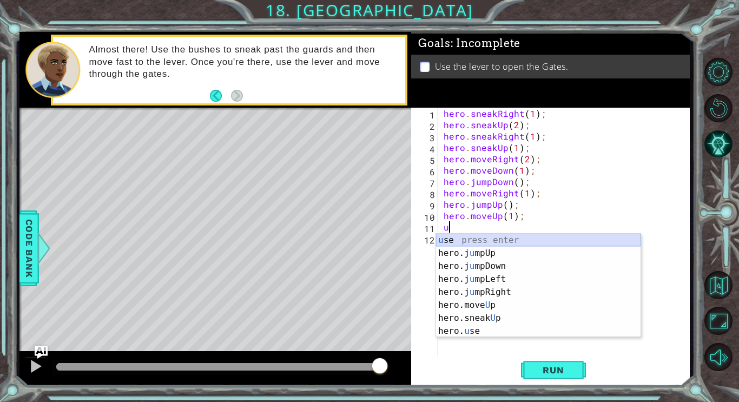
click at [461, 244] on div "u se press enter hero.j u mpUp press enter hero.j u mpDown press enter hero.j u…" at bounding box center [538, 299] width 205 height 130
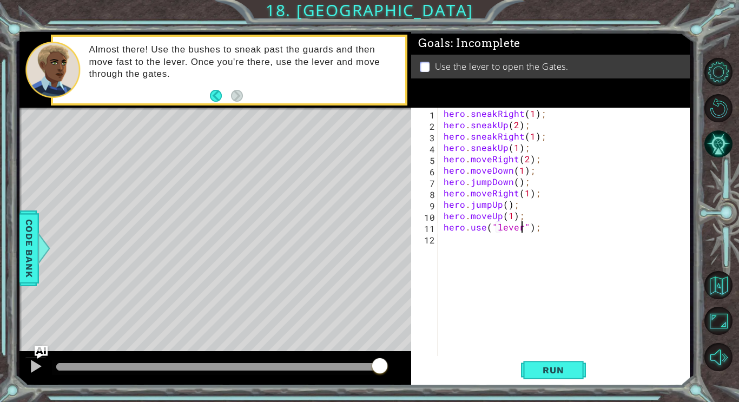
scroll to position [0, 5]
click at [552, 368] on span "Run" at bounding box center [553, 370] width 43 height 11
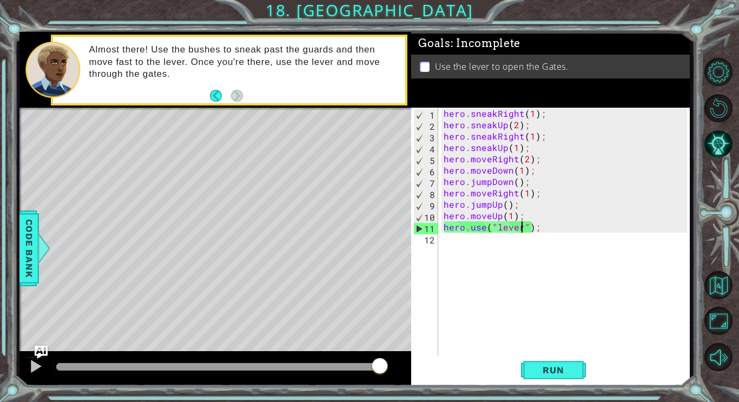
click at [527, 194] on div "hero . sneakRight ( 1 ) ; hero . sneakUp ( 2 ) ; hero . sneakRight ( 1 ) ; hero…" at bounding box center [568, 244] width 252 height 273
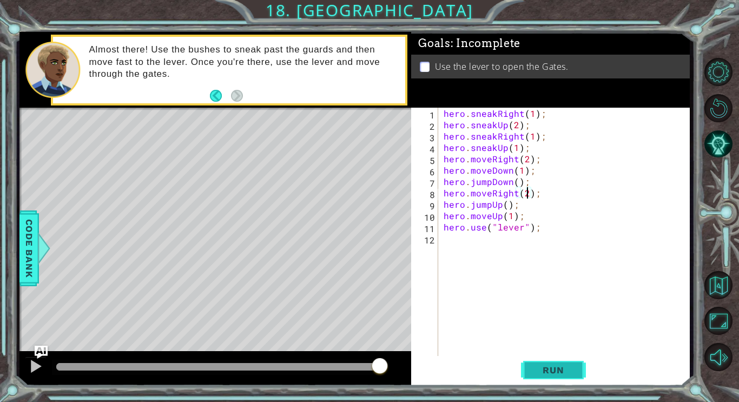
type textarea "hero.moveRight(2);"
click at [555, 369] on span "Run" at bounding box center [553, 370] width 43 height 11
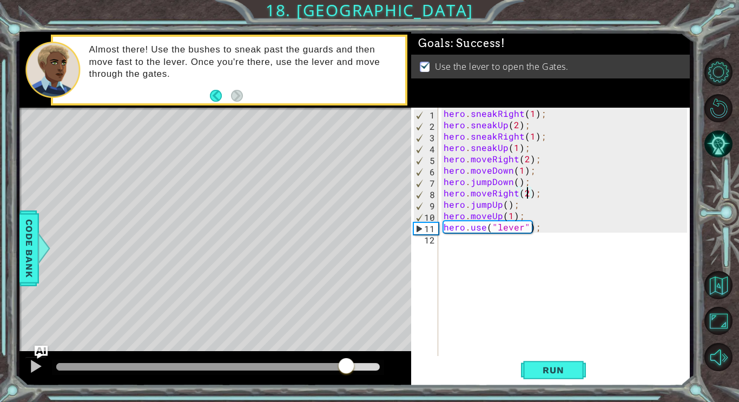
drag, startPoint x: 286, startPoint y: 365, endPoint x: 354, endPoint y: 359, distance: 67.4
click at [354, 359] on div at bounding box center [346, 366] width 19 height 19
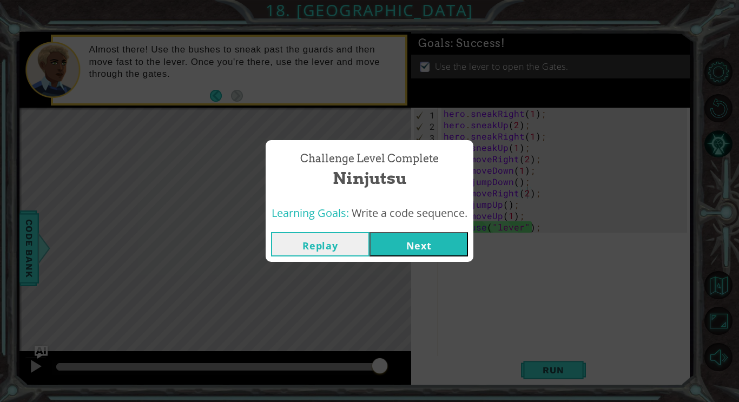
click at [400, 252] on button "Next" at bounding box center [419, 244] width 99 height 24
